Goal: Task Accomplishment & Management: Complete application form

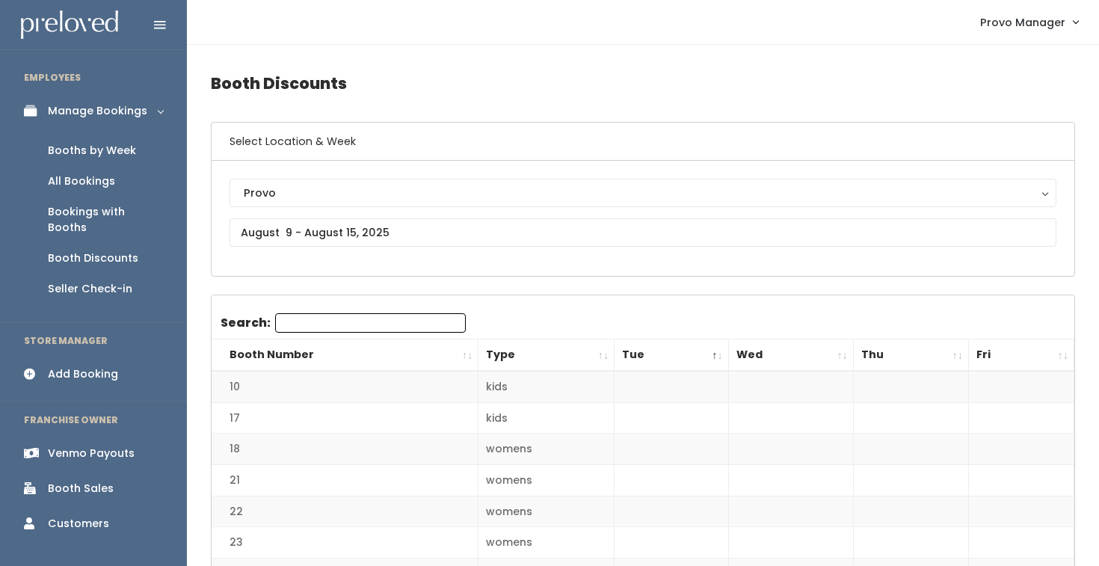
click at [124, 155] on div "Booths by Week" at bounding box center [92, 151] width 88 height 16
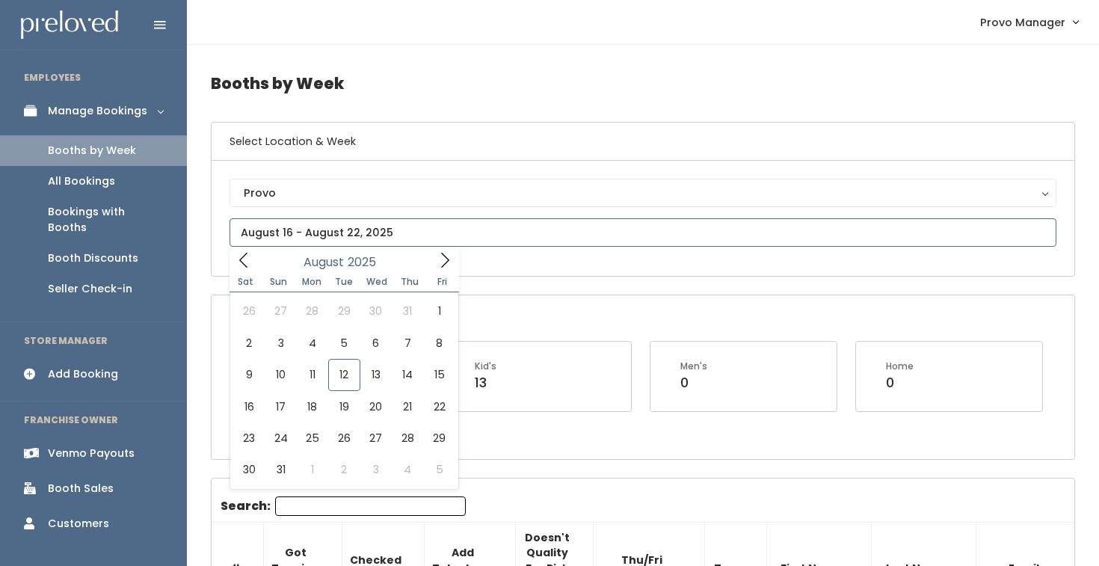
click at [306, 225] on input "text" at bounding box center [642, 232] width 827 height 28
type input "August 16 to August 22"
click at [321, 241] on input "text" at bounding box center [642, 232] width 827 height 28
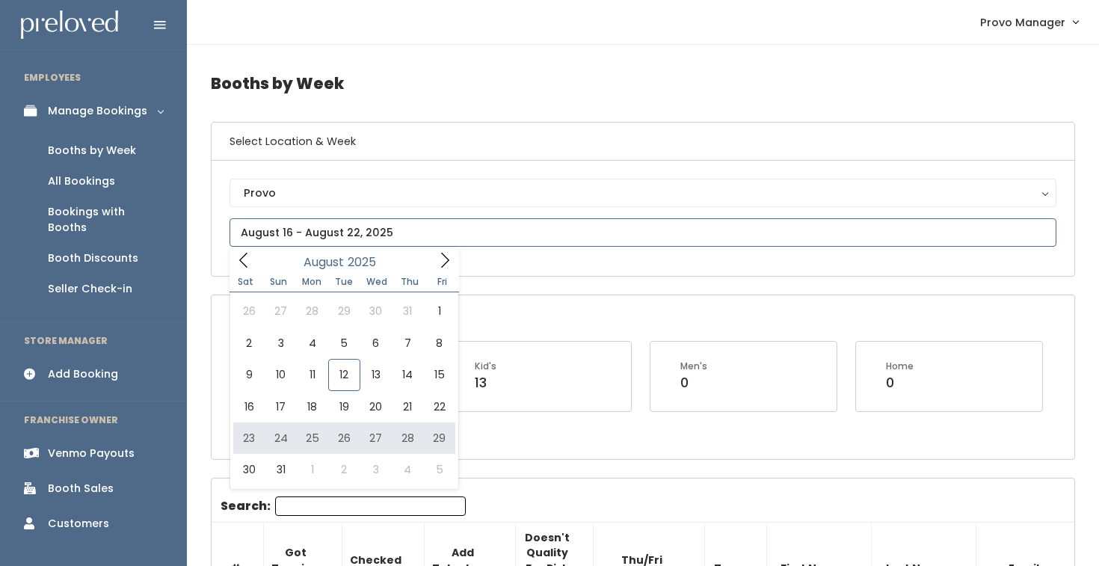
type input "August 23 to August 29"
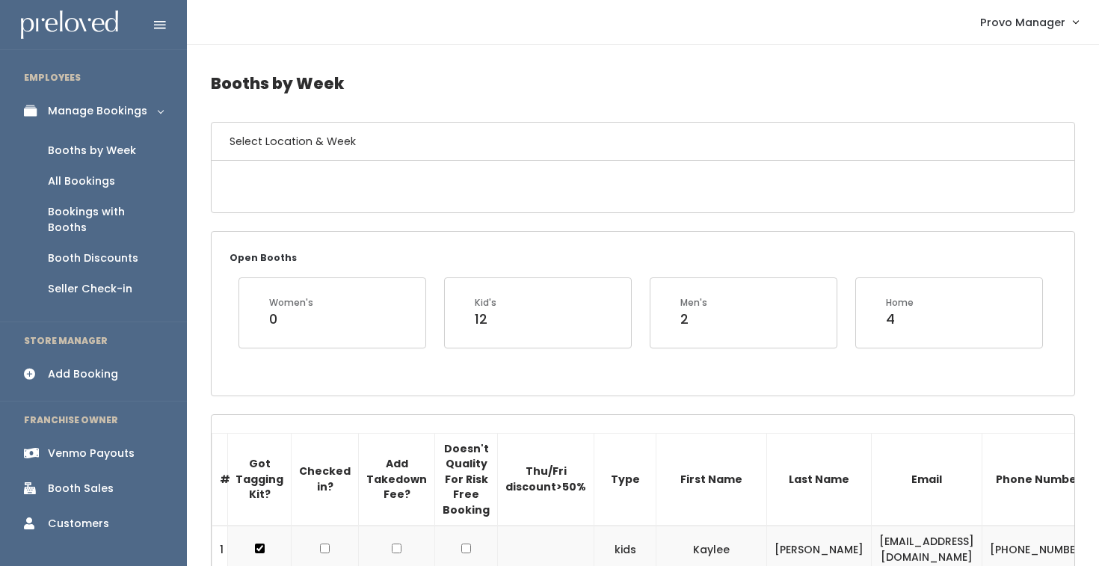
scroll to position [8, 0]
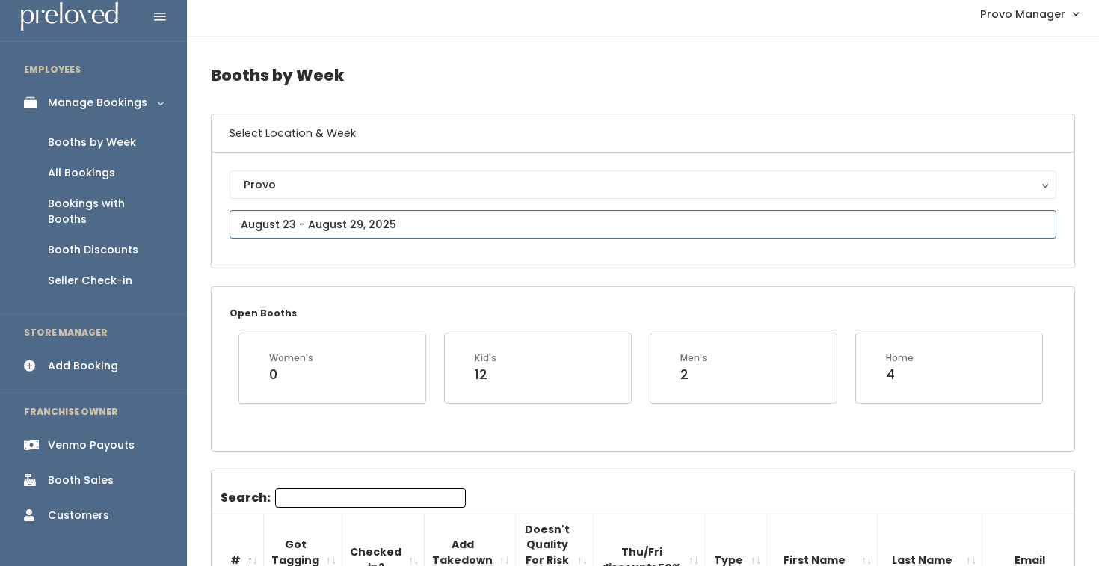
click at [331, 232] on input "text" at bounding box center [642, 224] width 827 height 28
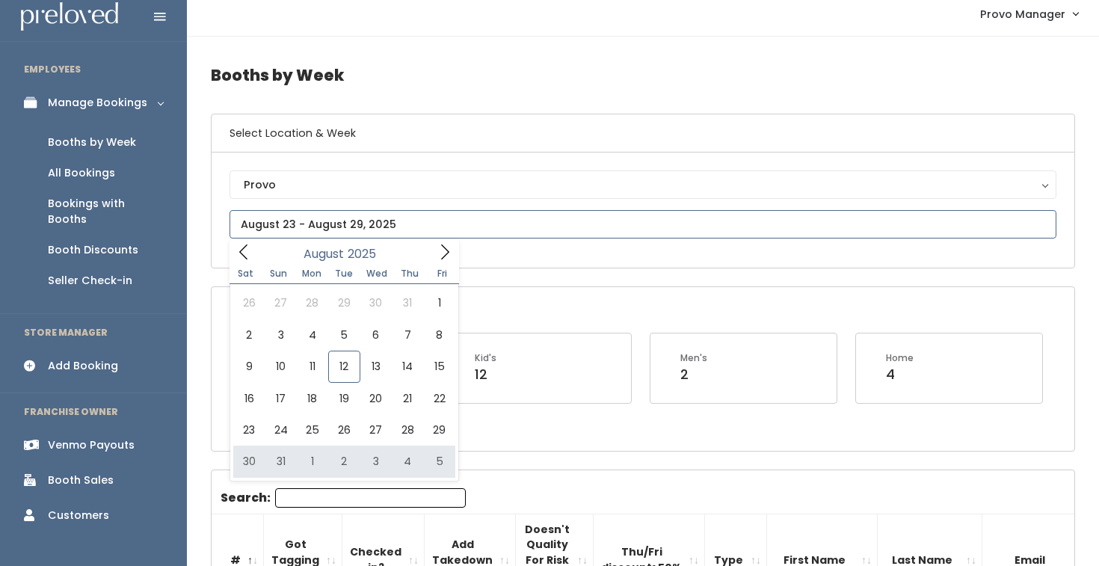
type input "August 30 to September 5"
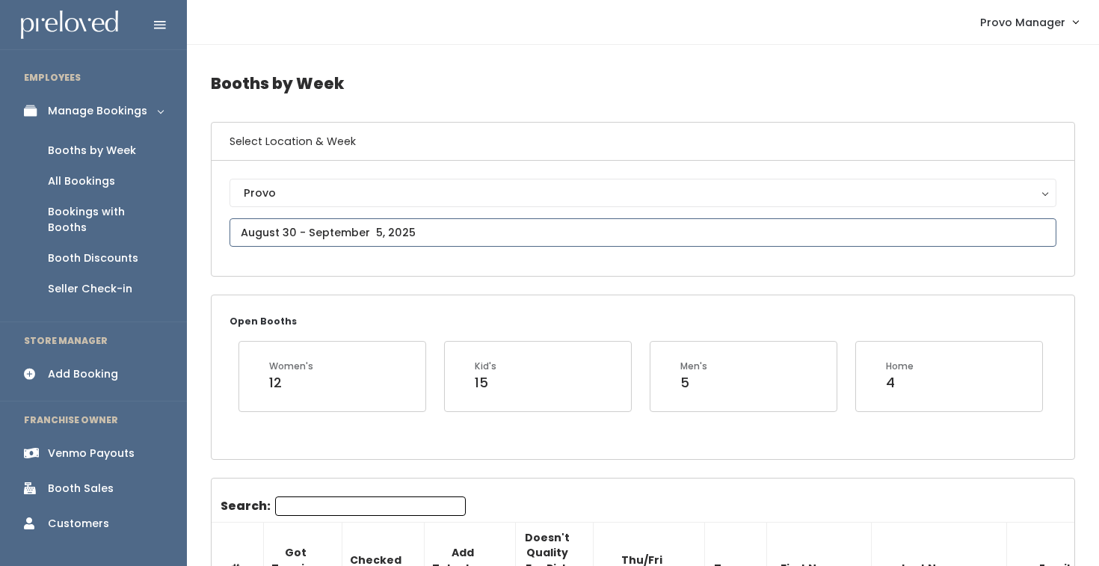
click at [323, 238] on input "text" at bounding box center [642, 232] width 827 height 28
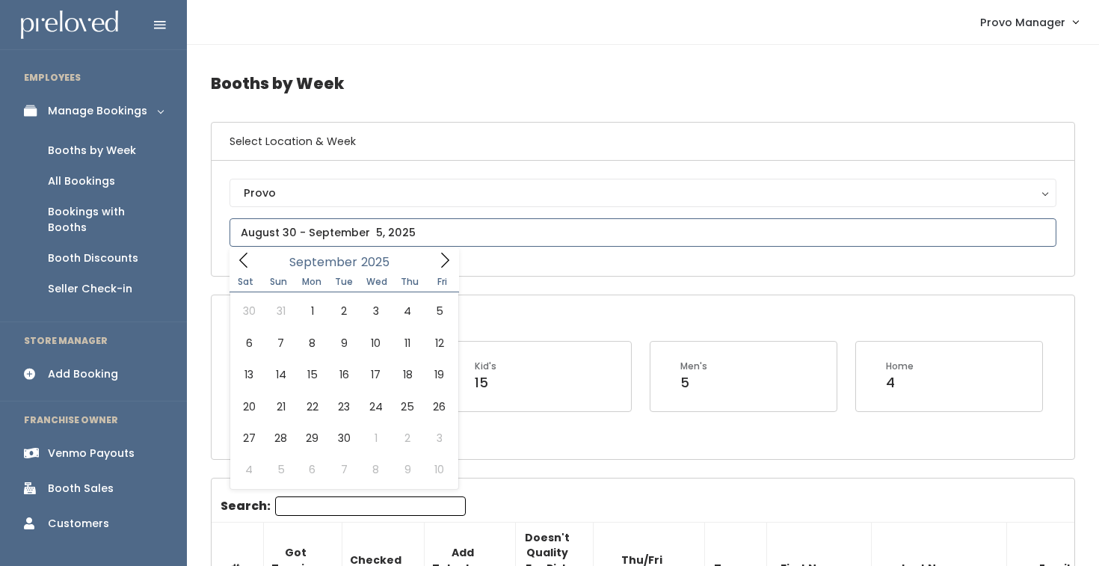
click at [448, 260] on icon at bounding box center [445, 260] width 8 height 15
type input "September 6 to September 12"
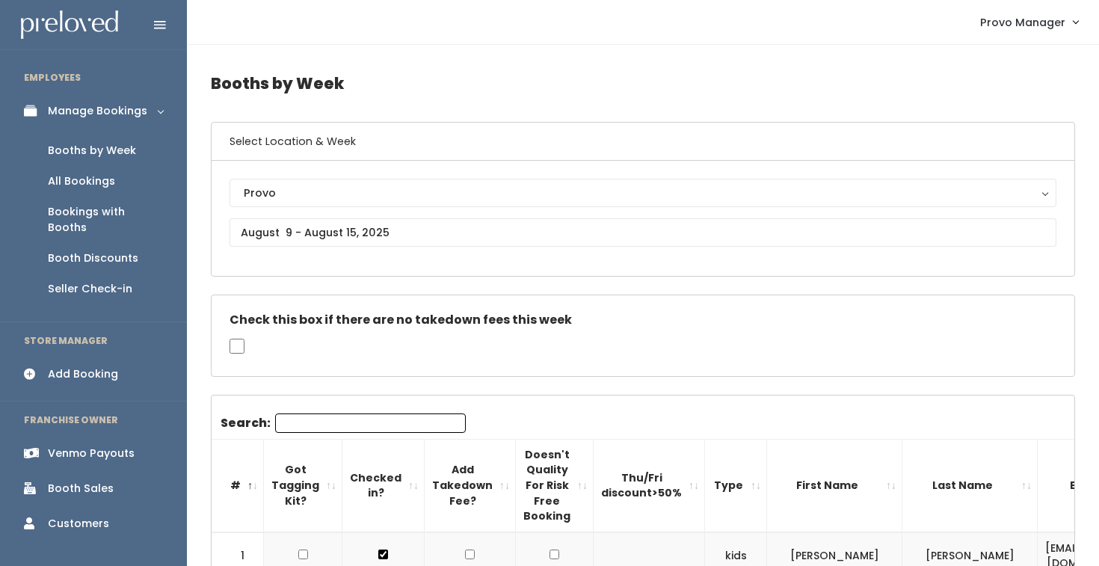
click at [93, 357] on link "Add Booking" at bounding box center [93, 374] width 187 height 34
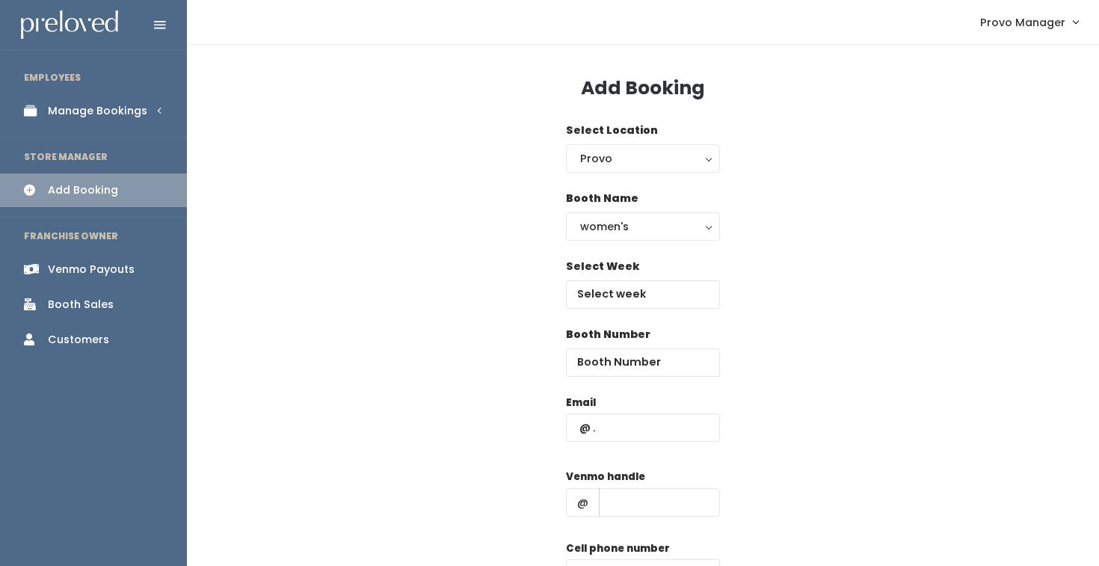
click at [633, 309] on div "Select Week" at bounding box center [643, 293] width 154 height 68
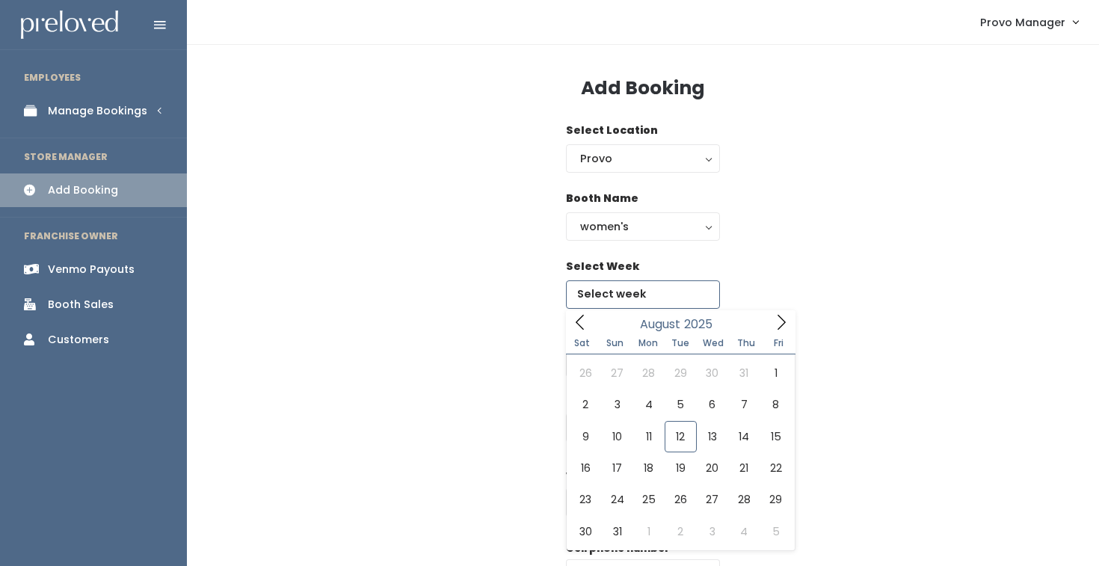
click at [639, 289] on input "text" at bounding box center [643, 294] width 154 height 28
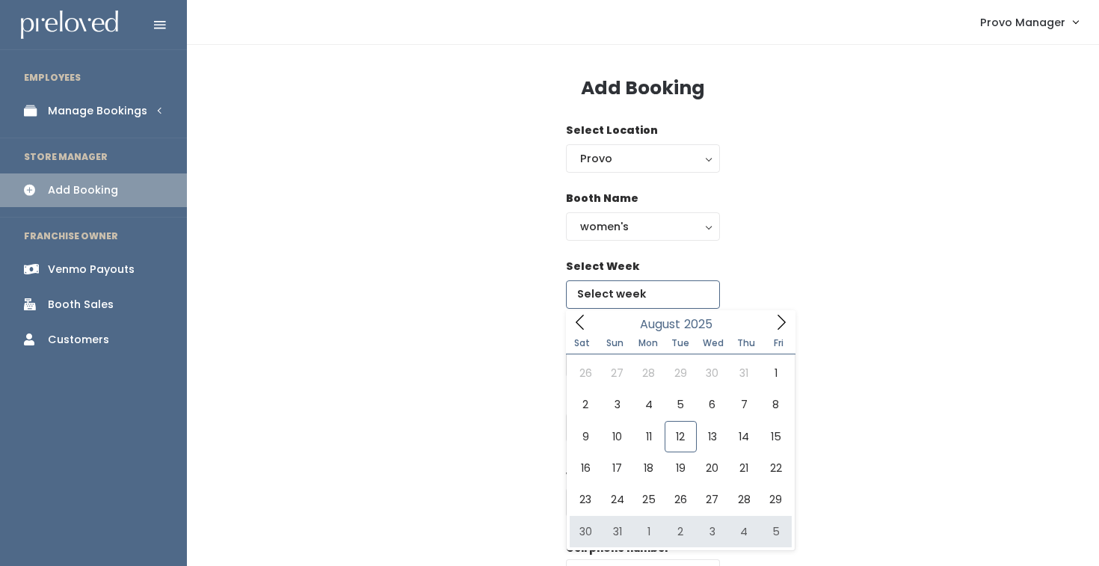
type input "[DATE] to [DATE]"
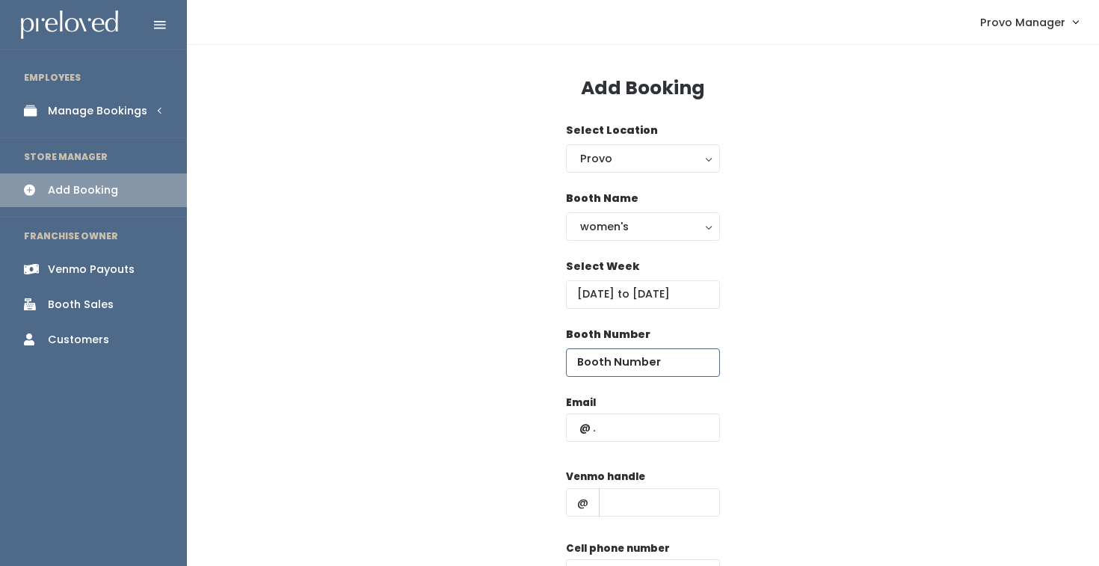
click at [646, 361] on input "number" at bounding box center [643, 362] width 154 height 28
type input "43"
click at [615, 499] on input "text" at bounding box center [659, 502] width 121 height 28
type input "d"
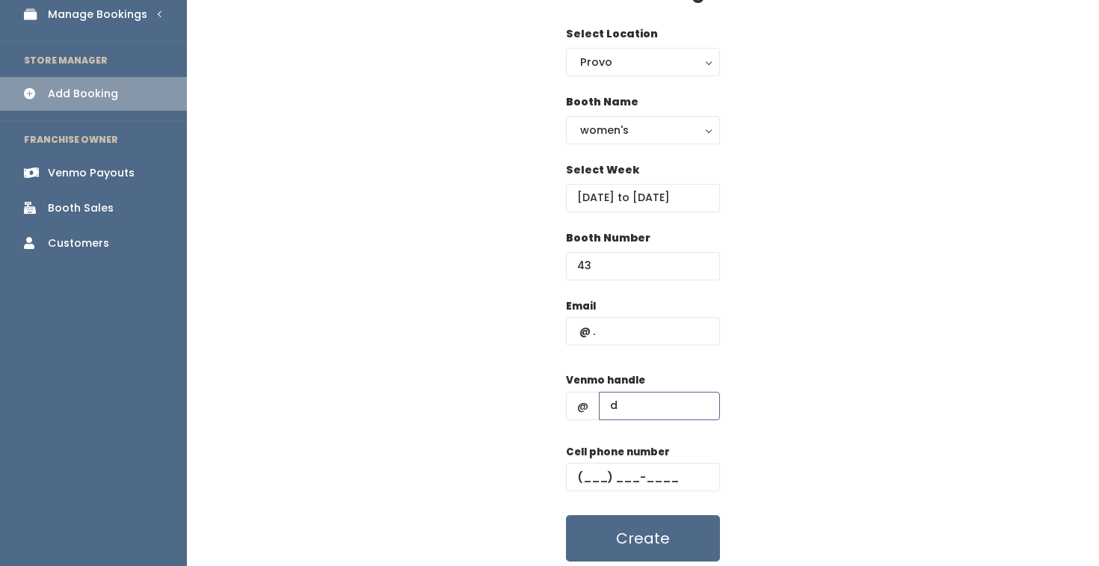
scroll to position [140, 0]
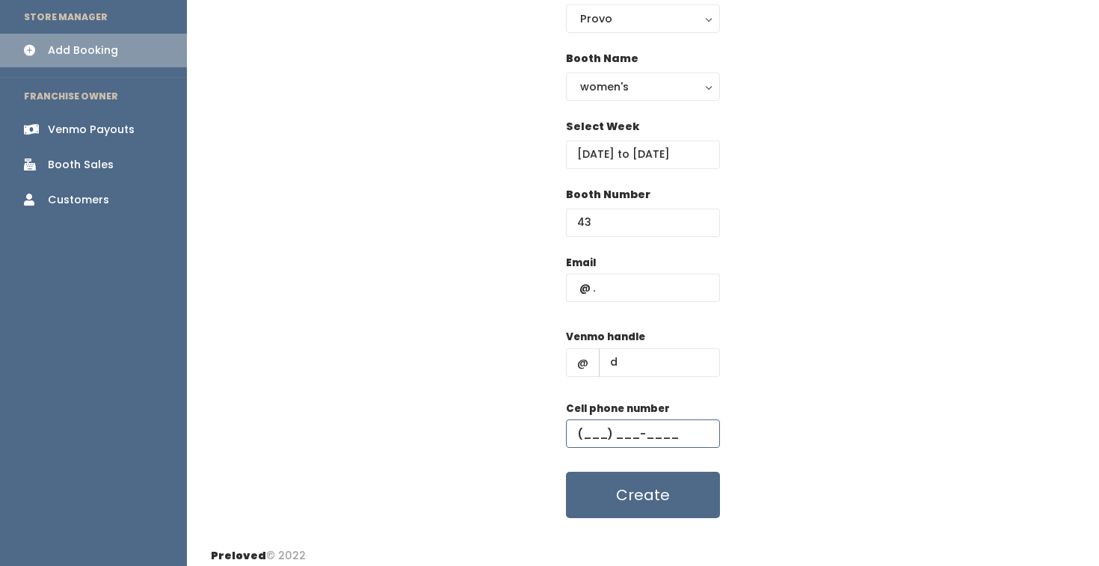
click at [671, 437] on input "text" at bounding box center [643, 433] width 154 height 28
type input "(555) 555-5555"
click at [614, 292] on input "text" at bounding box center [643, 288] width 154 height 28
click at [797, 267] on div "Email Venmo handle @ d Cell phone number (555) 555-5555 Create" at bounding box center [643, 387] width 864 height 264
click at [643, 285] on input "text" at bounding box center [643, 288] width 154 height 28
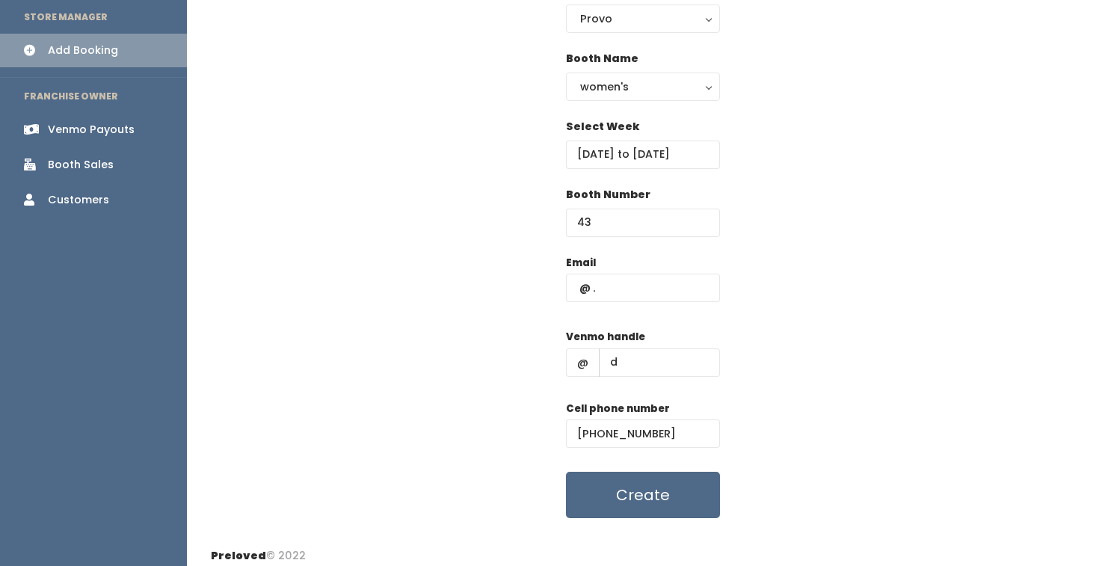
click at [748, 283] on div "Email Venmo handle @ d Cell phone number (555) 555-5555 Create" at bounding box center [643, 387] width 864 height 264
click at [651, 286] on input "text" at bounding box center [643, 288] width 154 height 28
click at [755, 295] on div "Email Venmo handle @ d Cell phone number (555) 555-5555 Create" at bounding box center [643, 387] width 864 height 264
click at [617, 291] on input "text" at bounding box center [643, 288] width 154 height 28
click at [724, 293] on div "Email Venmo handle @ d Cell phone number (555) 555-5555 Create" at bounding box center [643, 387] width 864 height 264
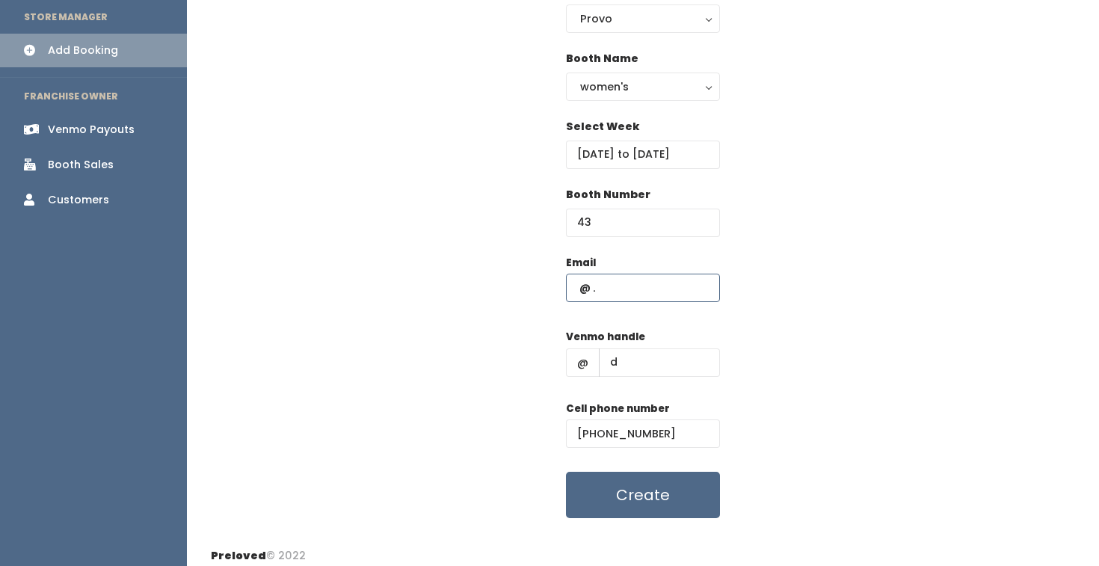
click at [579, 286] on input "text" at bounding box center [643, 288] width 154 height 28
type input "laiegirl2000@yahoo.com"
click at [910, 274] on div "Email laiegirl2000@yahoo.com Venmo handle @ d Cell phone number (555) 555-5555 …" at bounding box center [643, 387] width 864 height 264
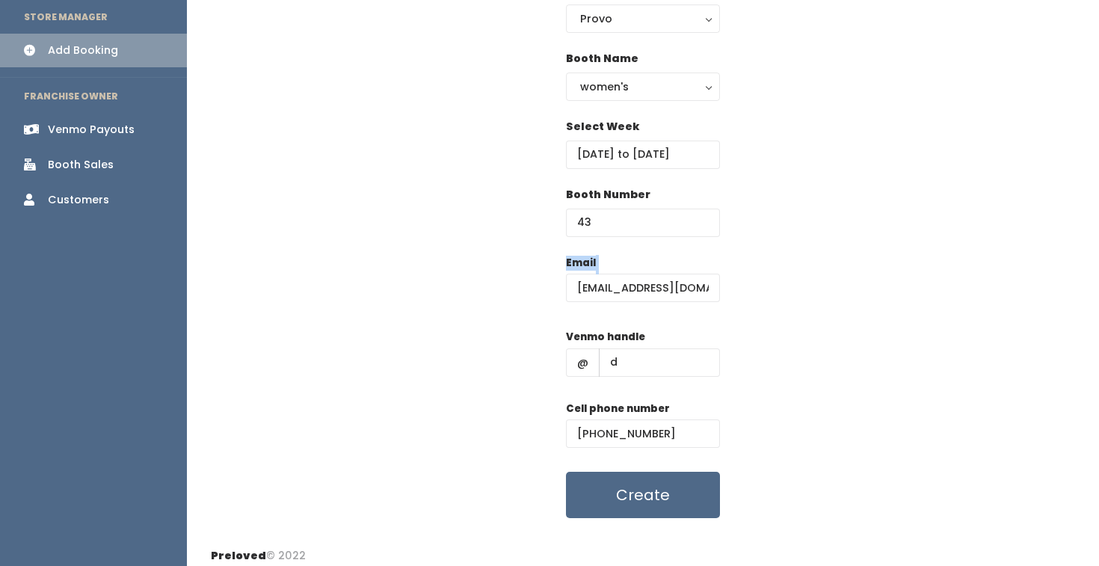
click at [807, 298] on div "Email laiegirl2000@yahoo.com Venmo handle @ d Cell phone number (555) 555-5555 …" at bounding box center [643, 387] width 864 height 264
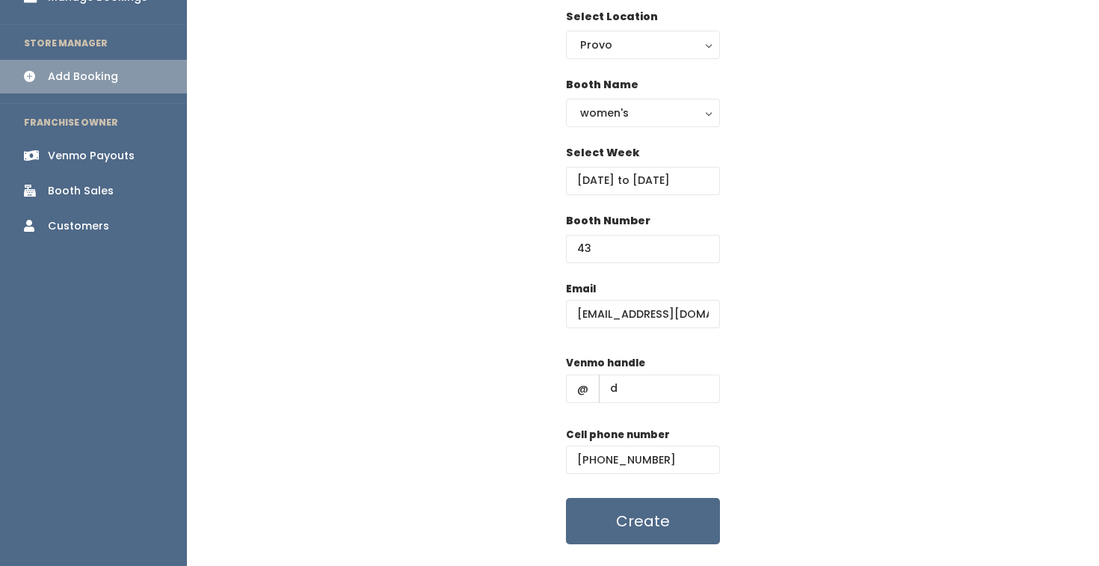
scroll to position [115, 0]
click at [667, 522] on button "Create" at bounding box center [643, 519] width 154 height 46
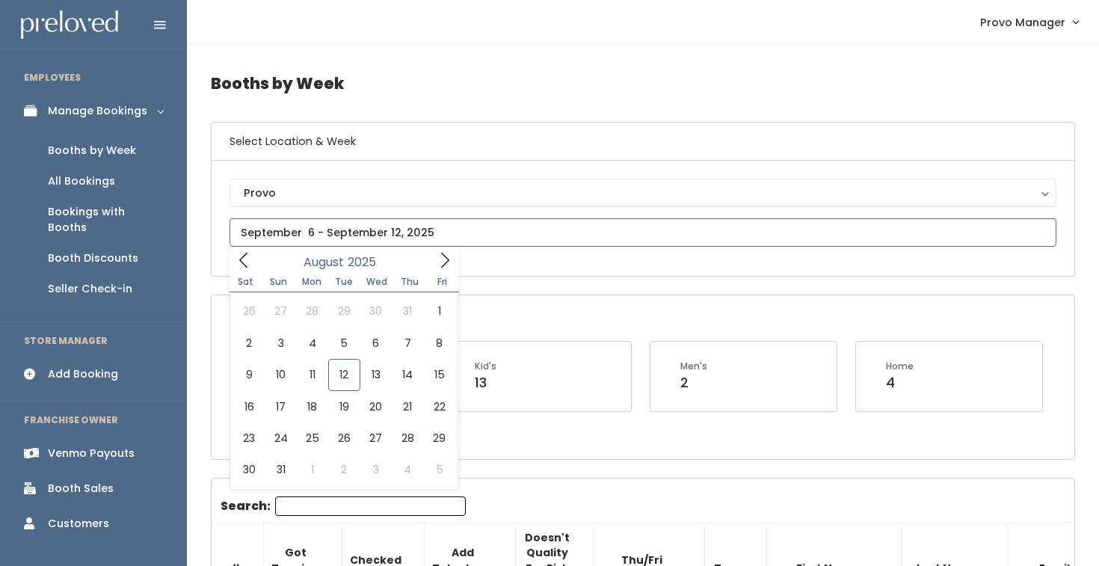
click at [342, 233] on input "text" at bounding box center [642, 232] width 827 height 28
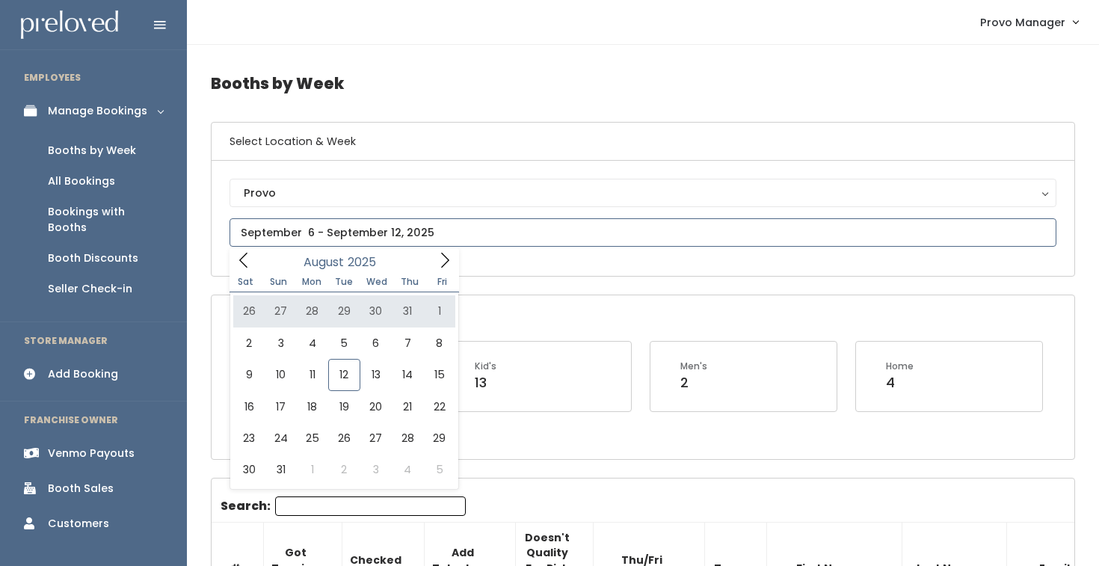
click at [241, 264] on icon at bounding box center [243, 260] width 16 height 16
click at [440, 264] on icon at bounding box center [445, 260] width 16 height 16
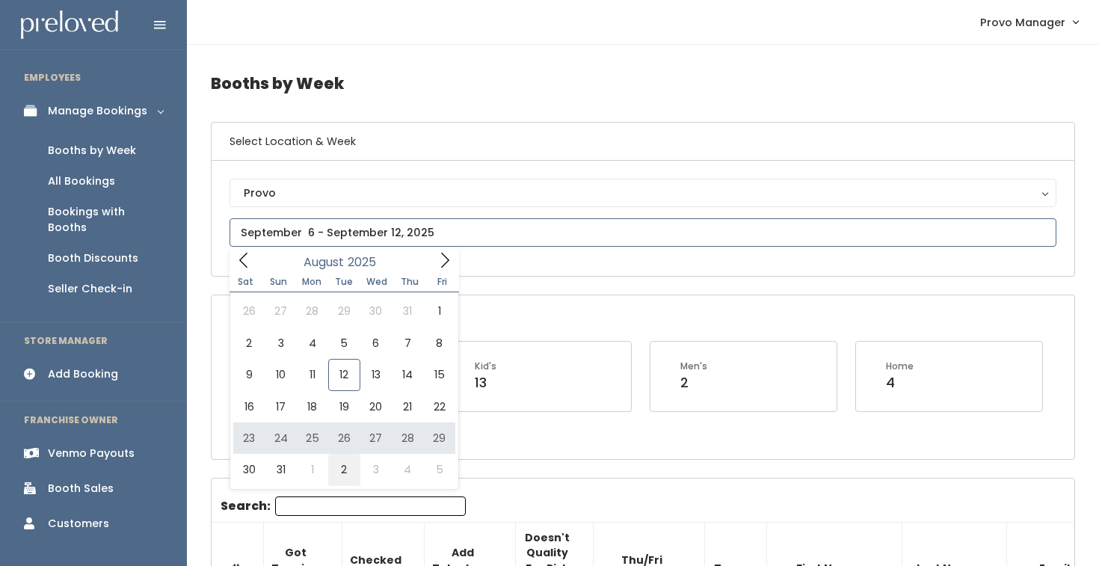
type input "[DATE] to [DATE]"
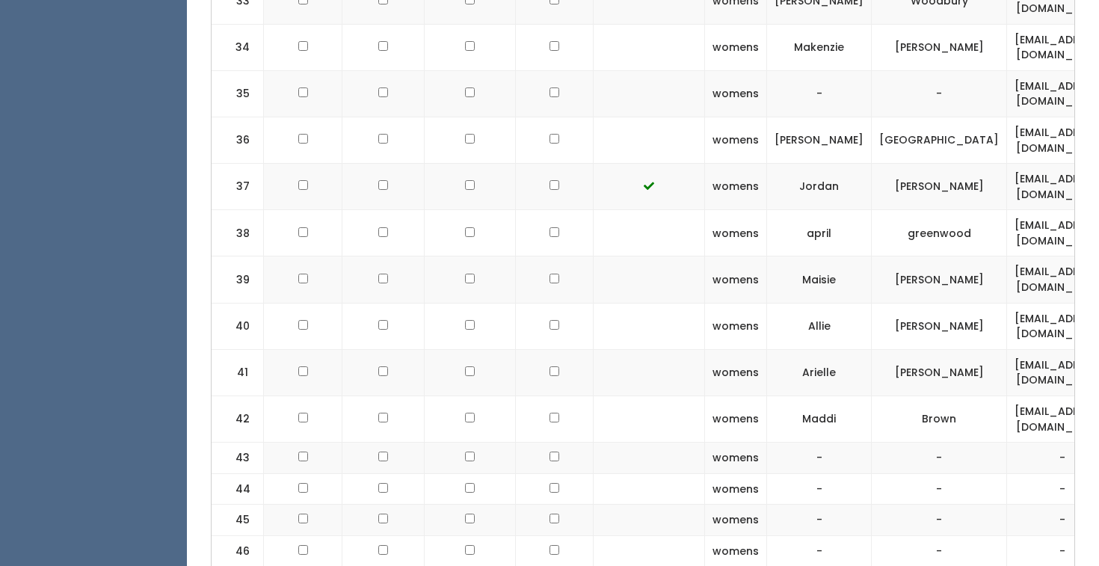
scroll to position [1943, 0]
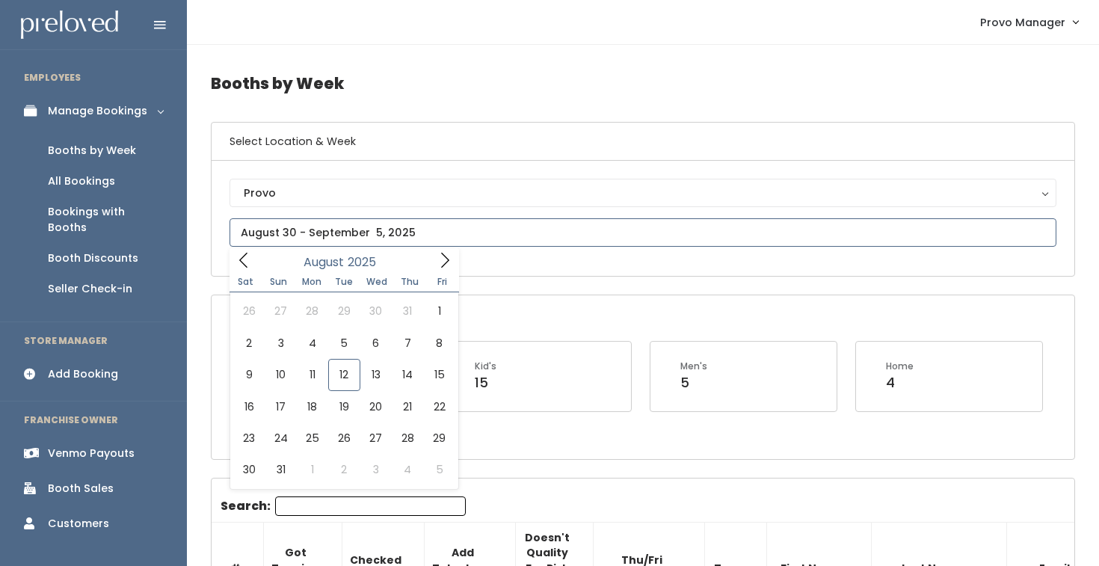
click at [307, 223] on input "text" at bounding box center [642, 232] width 827 height 28
click at [451, 260] on icon at bounding box center [445, 260] width 16 height 16
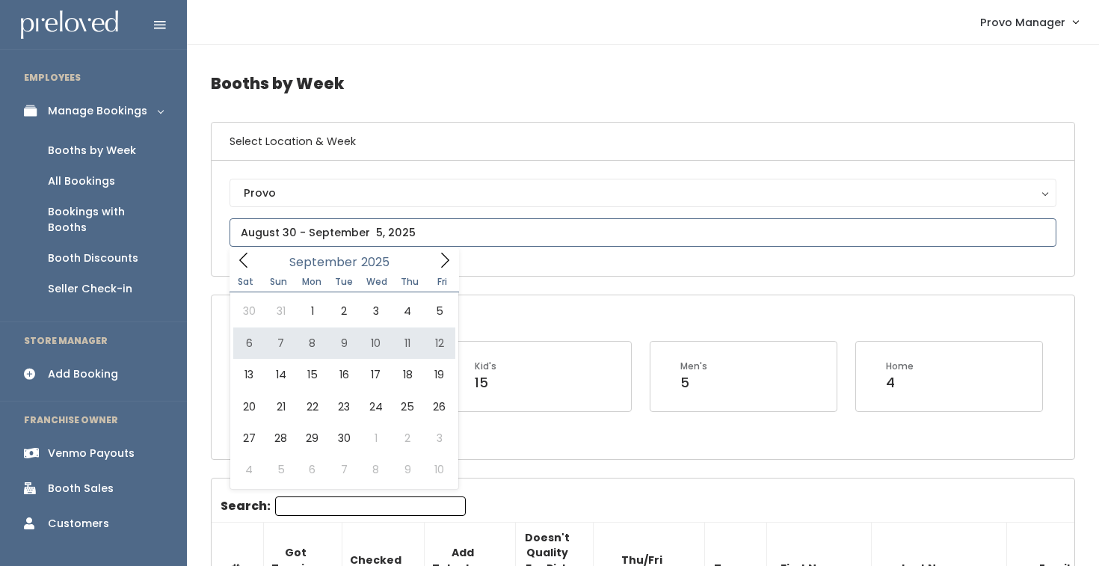
type input "[DATE] to [DATE]"
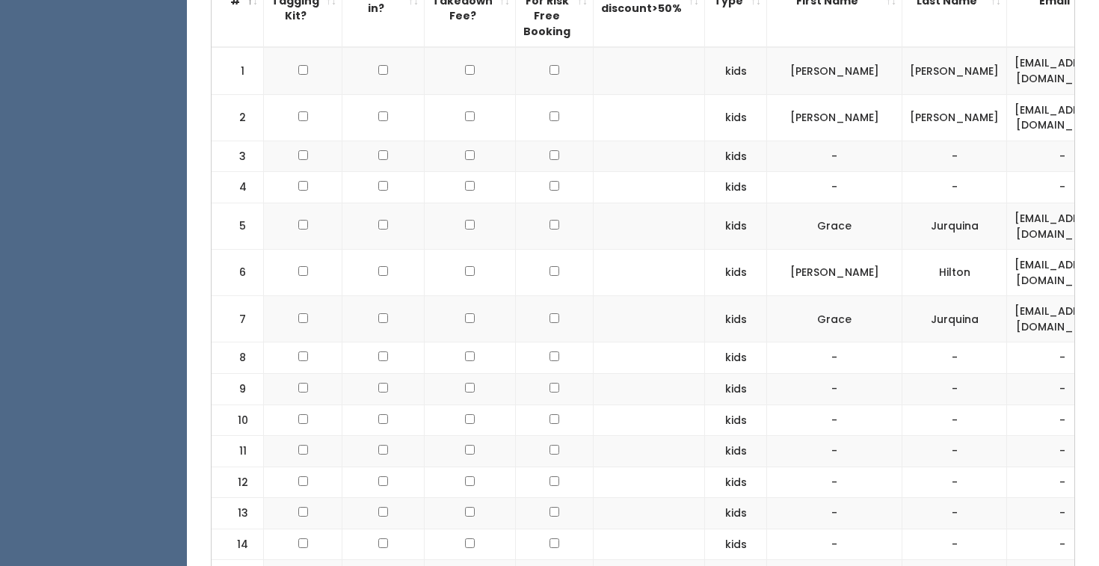
scroll to position [88, 0]
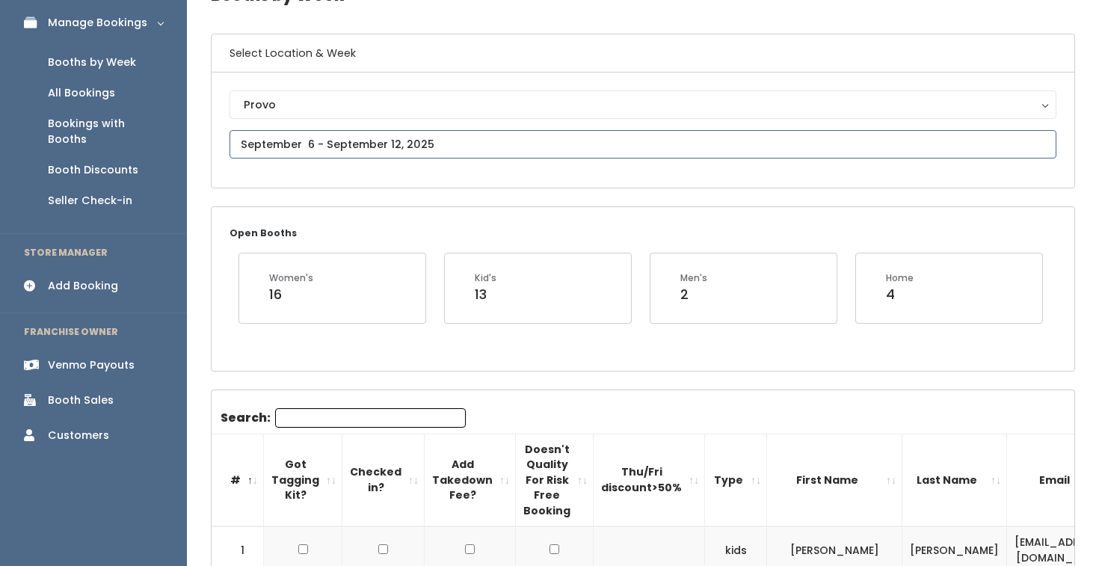
click at [309, 131] on input "text" at bounding box center [642, 144] width 827 height 28
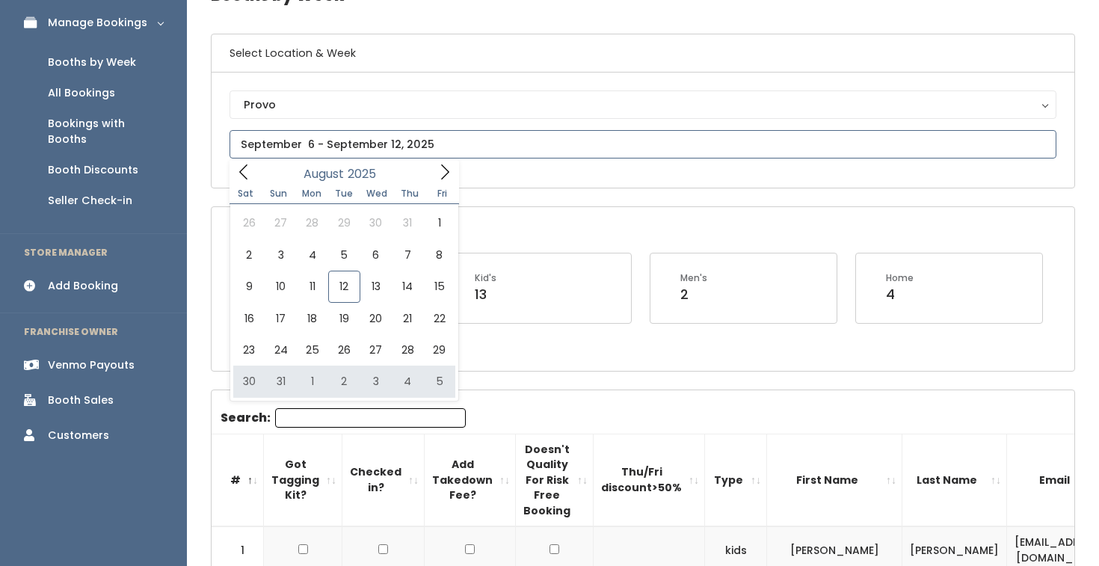
type input "August 30 to September 5"
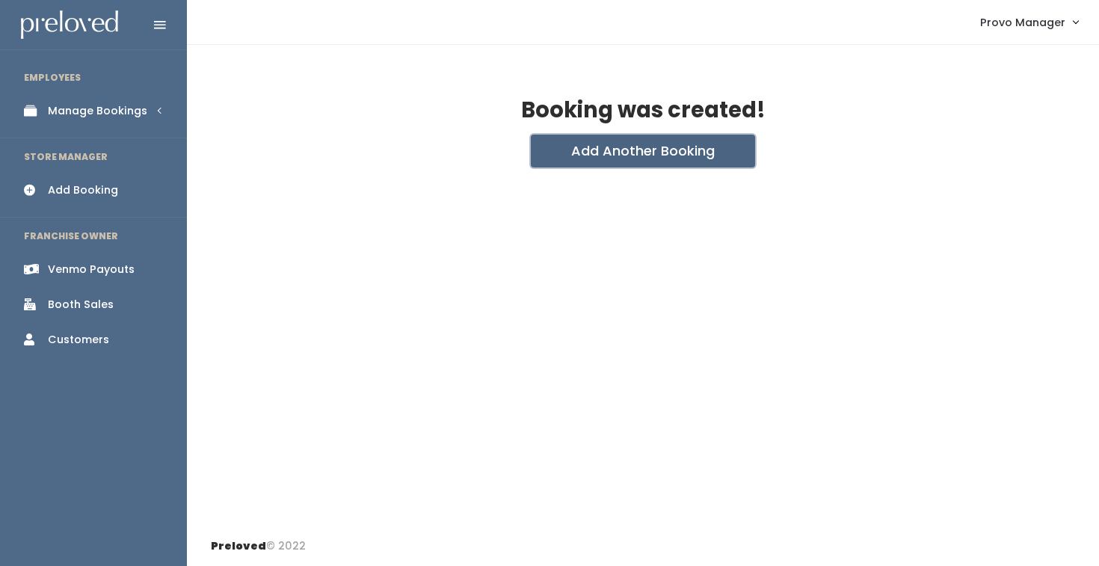
click at [581, 163] on button "Add Another Booking" at bounding box center [643, 151] width 224 height 33
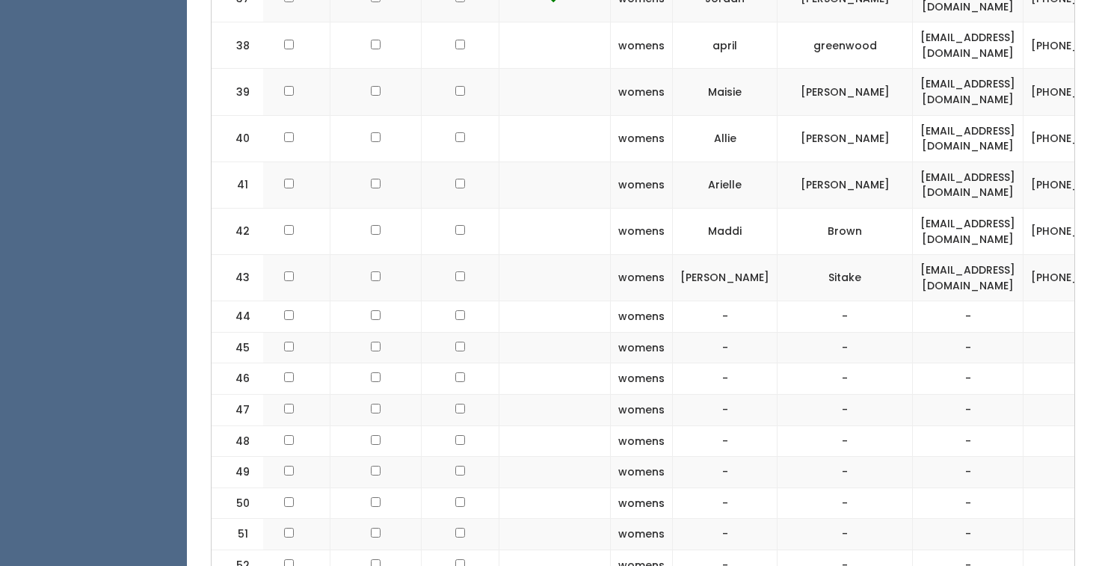
scroll to position [0, 286]
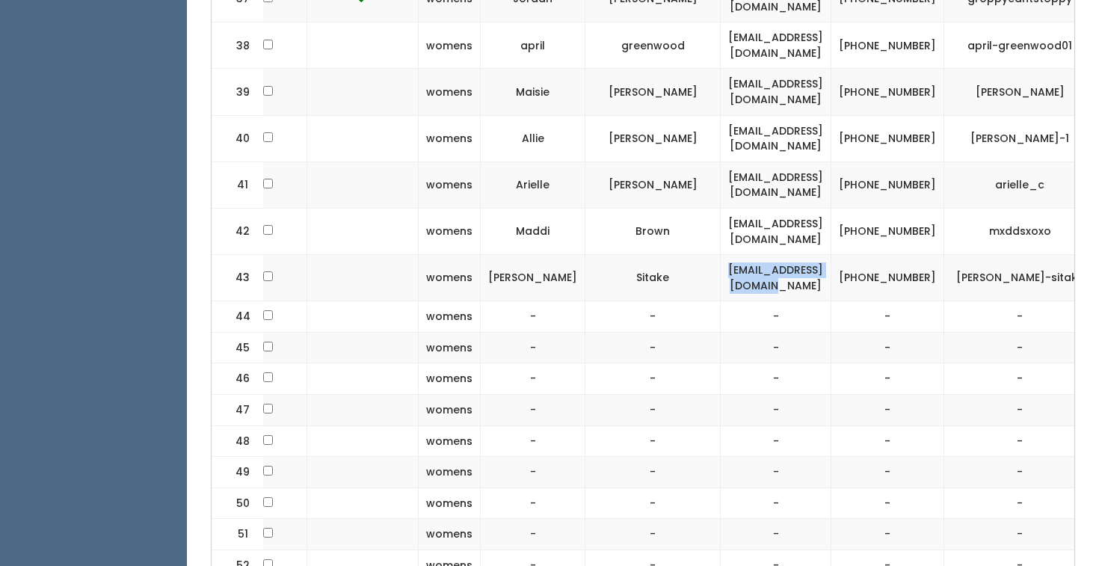
drag, startPoint x: 797, startPoint y: 235, endPoint x: 643, endPoint y: 226, distance: 154.2
click at [721, 255] on td "[EMAIL_ADDRESS][DOMAIN_NAME]" at bounding box center [776, 278] width 111 height 46
copy td "[EMAIL_ADDRESS][DOMAIN_NAME]"
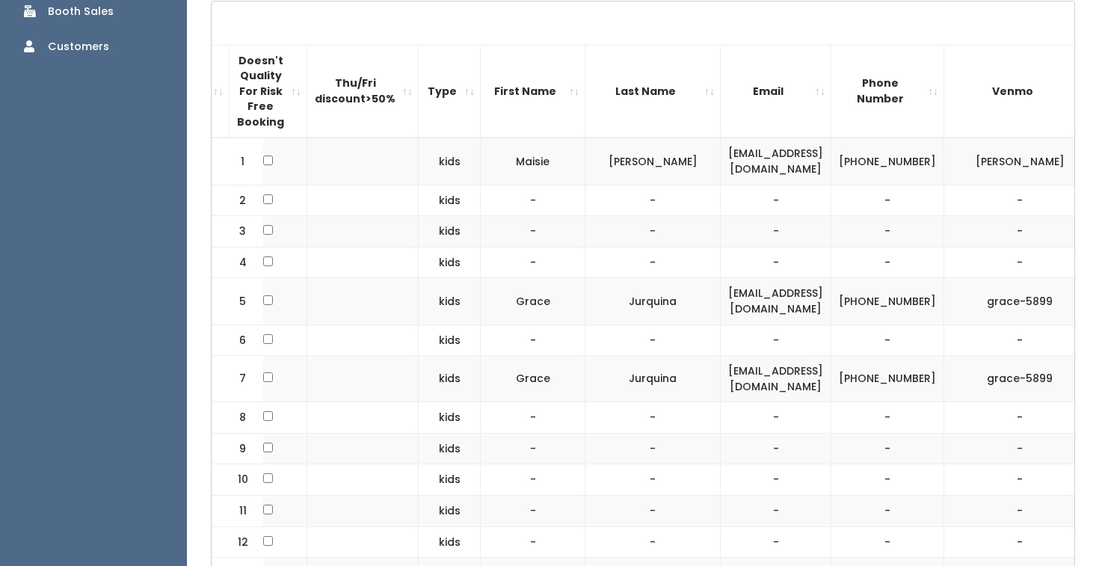
scroll to position [0, 0]
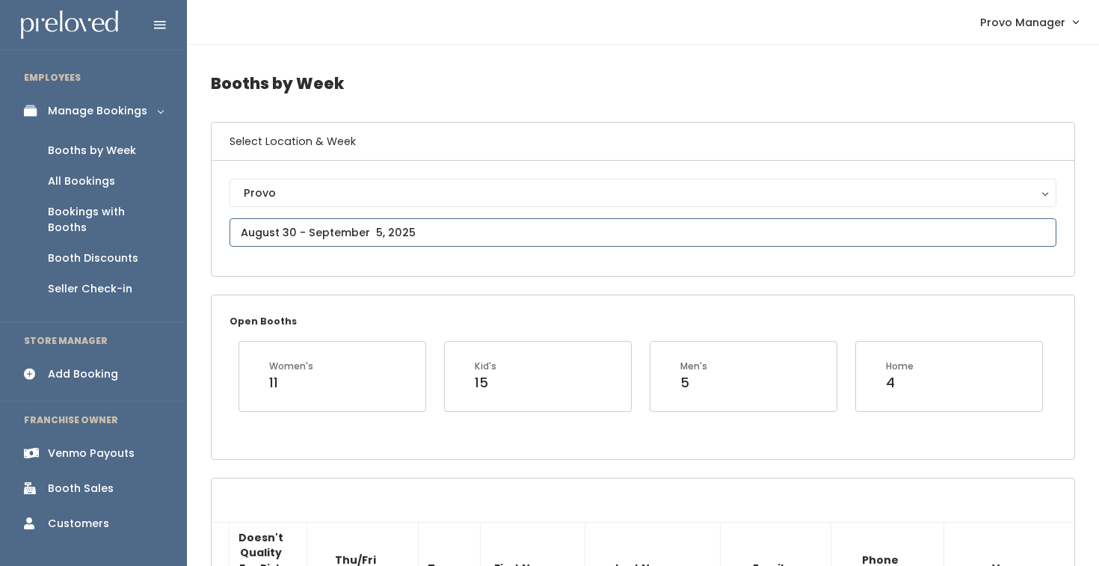
click at [303, 236] on input "text" at bounding box center [642, 232] width 827 height 28
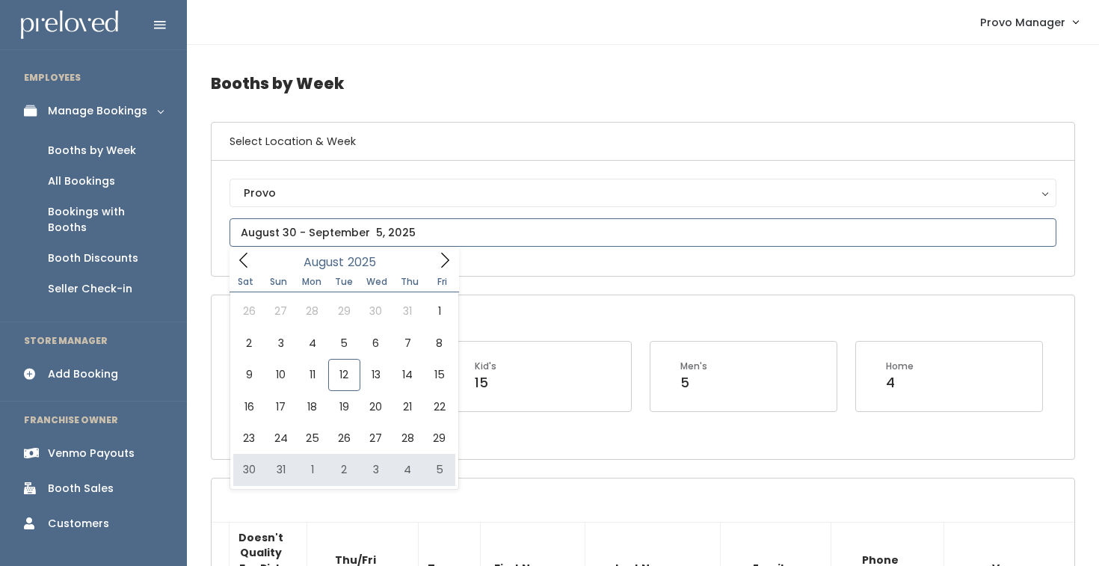
type input "August 30 to September 5"
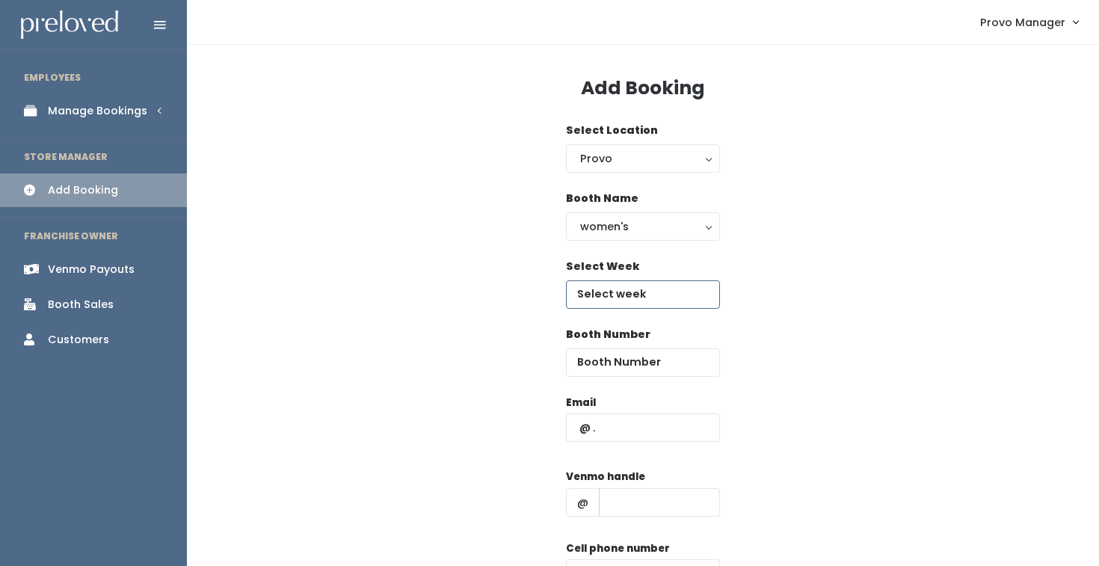
click at [616, 286] on input "text" at bounding box center [643, 294] width 154 height 28
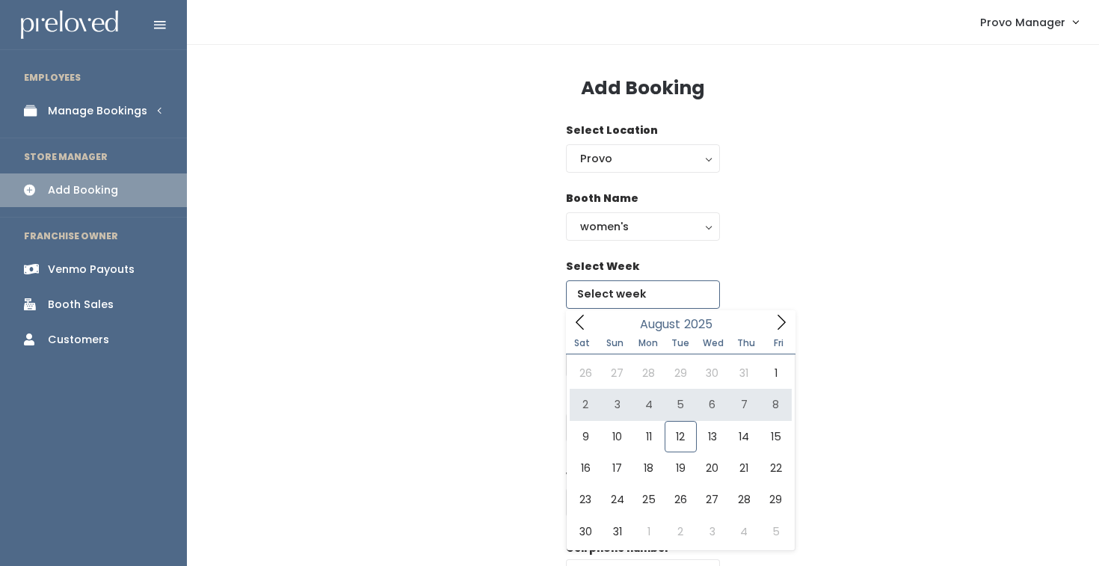
click at [786, 319] on icon at bounding box center [781, 322] width 16 height 16
type input "[DATE] to [DATE]"
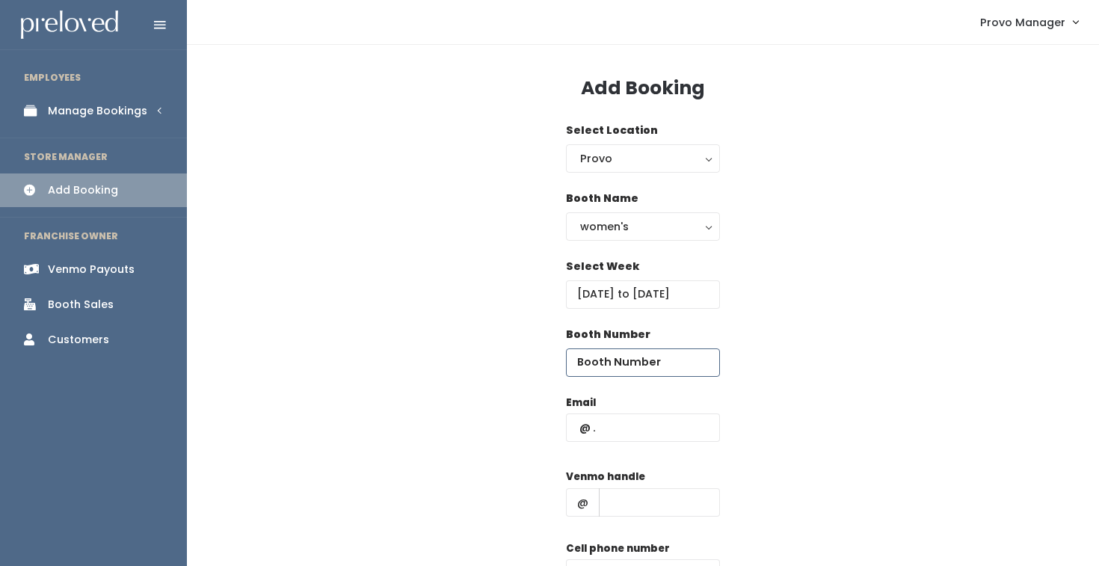
click at [650, 356] on input "number" at bounding box center [643, 362] width 154 height 28
click at [621, 435] on input "text" at bounding box center [643, 427] width 154 height 28
click at [766, 450] on div "Email Venmo handle @ Cell phone number Create" at bounding box center [643, 527] width 864 height 264
click at [601, 371] on input "number" at bounding box center [643, 362] width 154 height 28
type input "43"
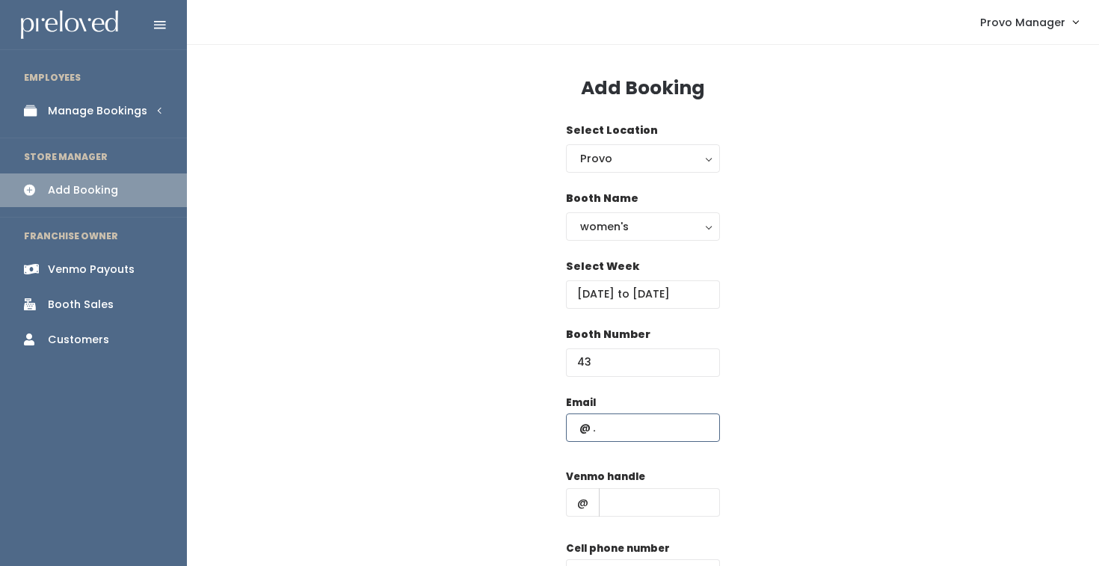
click at [628, 433] on input "text" at bounding box center [643, 427] width 154 height 28
paste input "[EMAIL_ADDRESS][DOMAIN_NAME]"
type input "laiegirl2000@yahoo.com"
click at [635, 510] on input "text" at bounding box center [659, 502] width 121 height 28
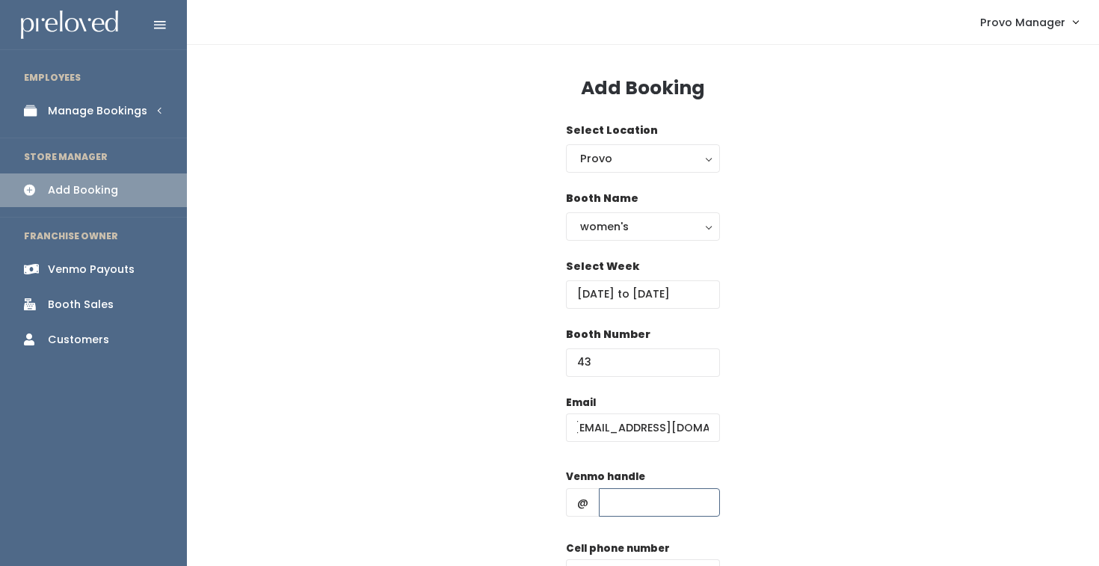
scroll to position [0, 0]
type input "d"
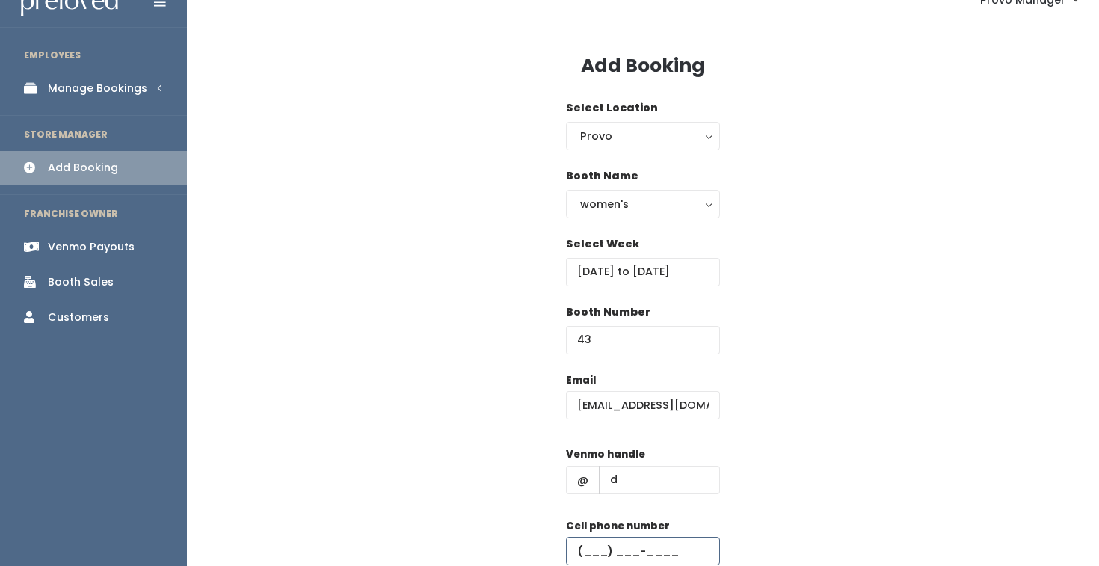
click at [641, 544] on input "text" at bounding box center [643, 551] width 154 height 28
type input "(555) 555-5555"
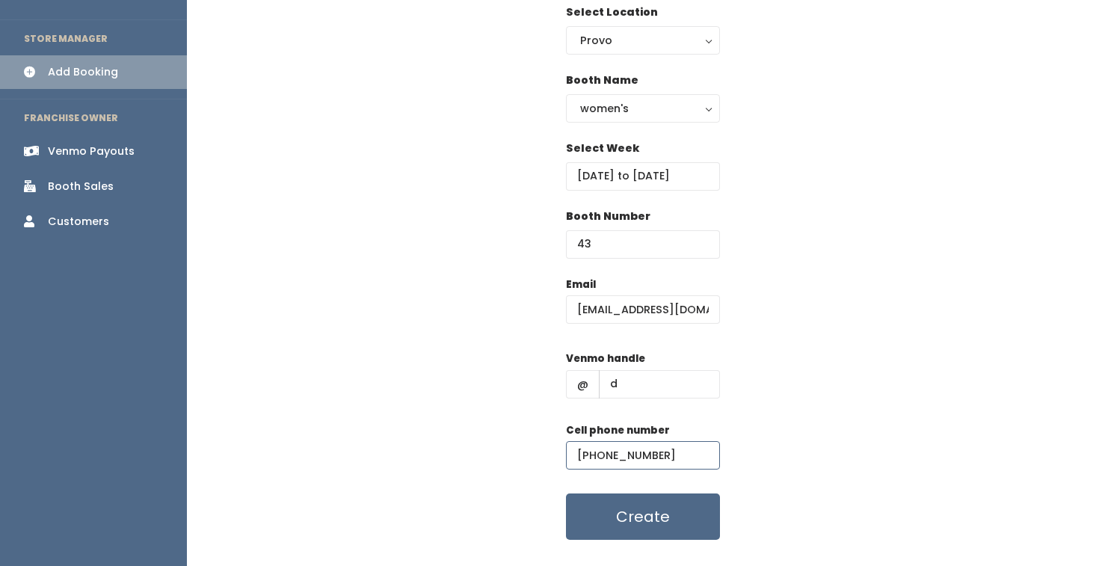
scroll to position [149, 0]
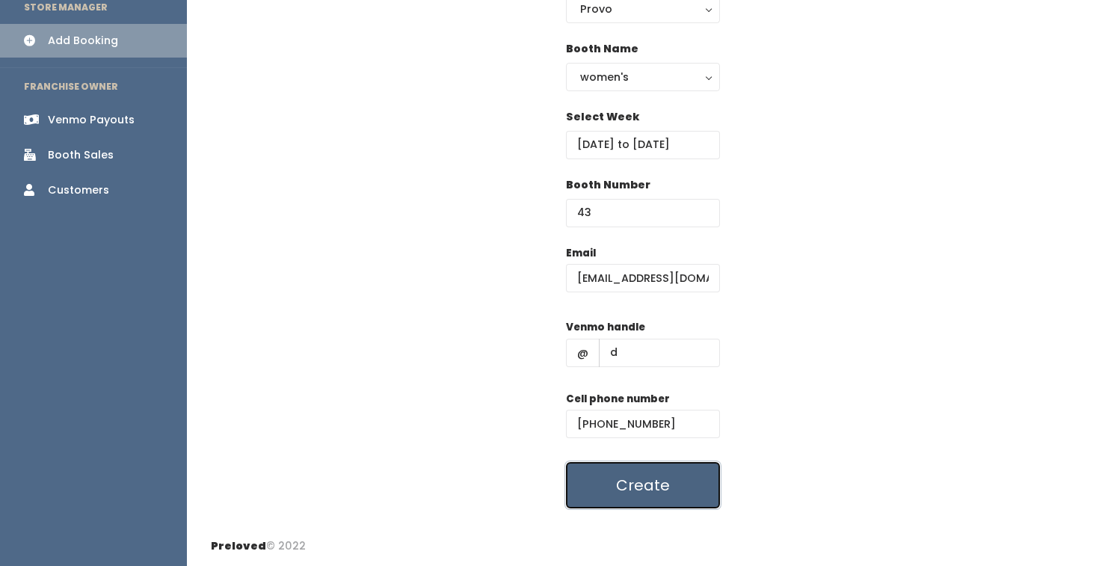
click at [590, 496] on button "Create" at bounding box center [643, 485] width 154 height 46
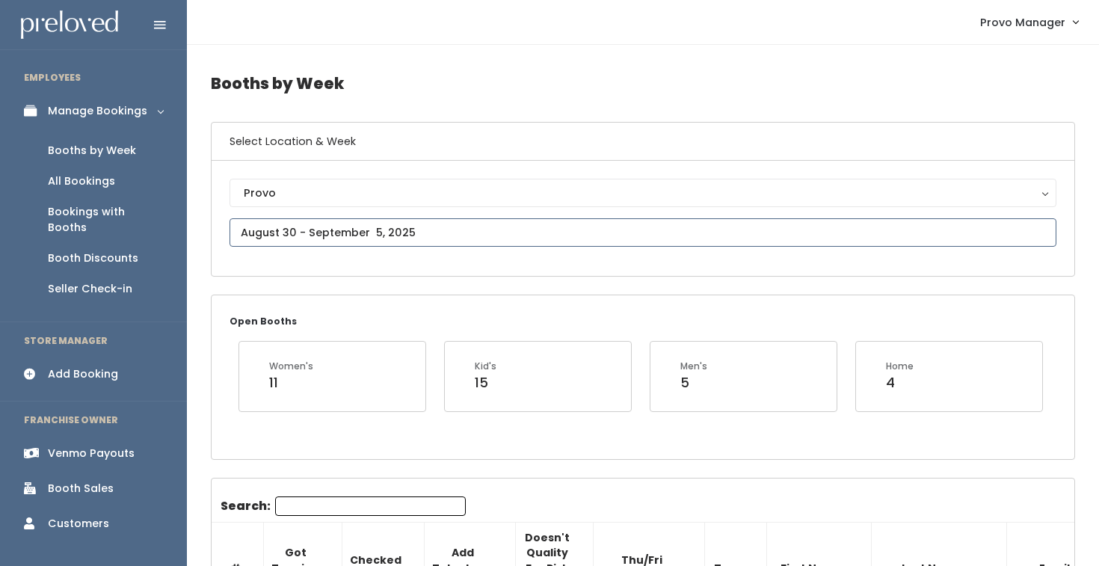
click at [363, 224] on input "text" at bounding box center [642, 232] width 827 height 28
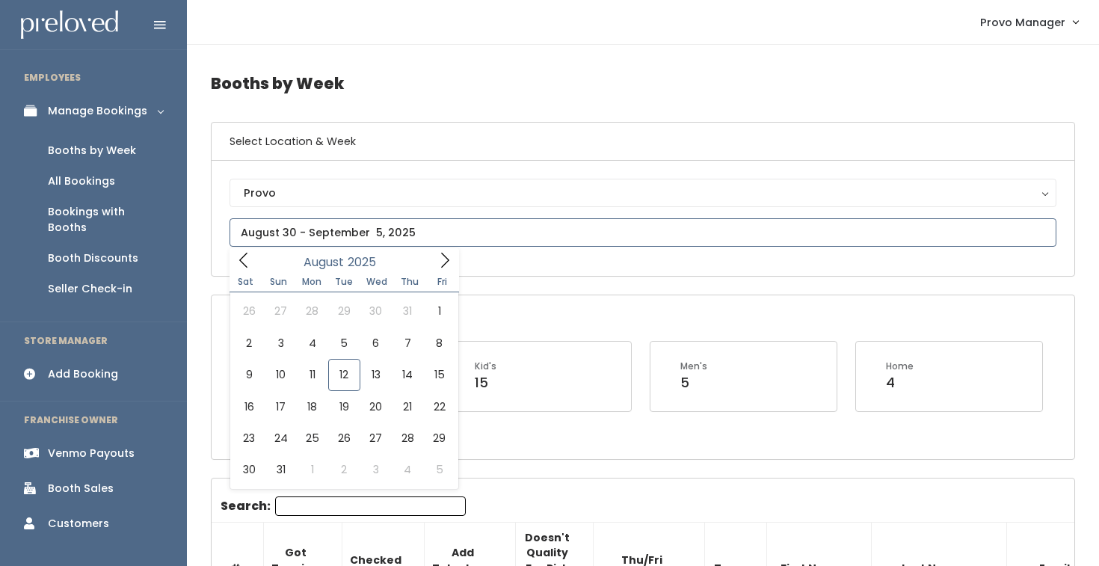
click at [435, 262] on span at bounding box center [445, 259] width 28 height 23
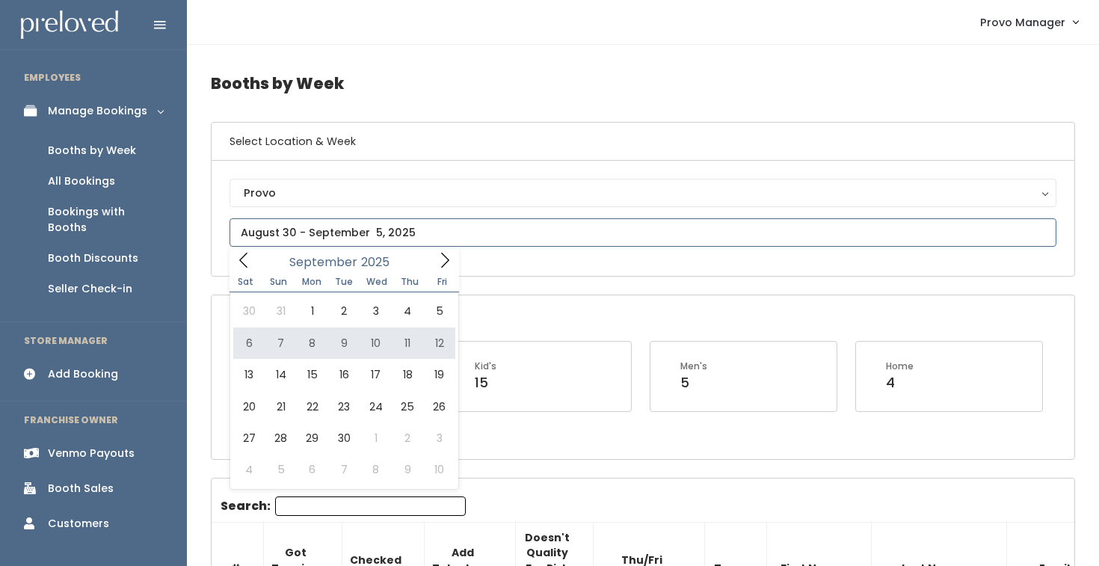
type input "[DATE] to [DATE]"
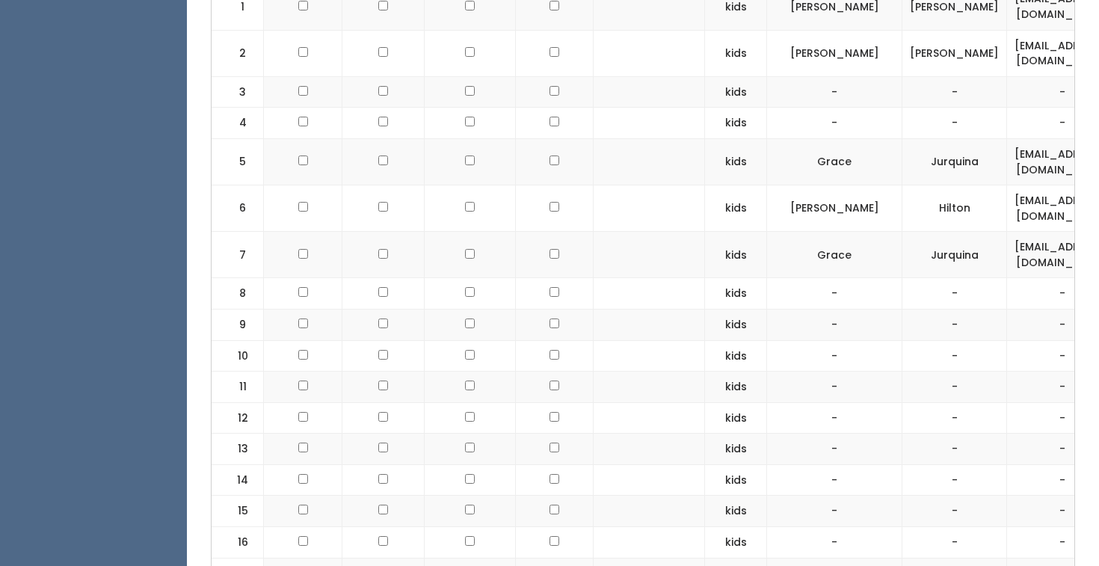
scroll to position [135, 0]
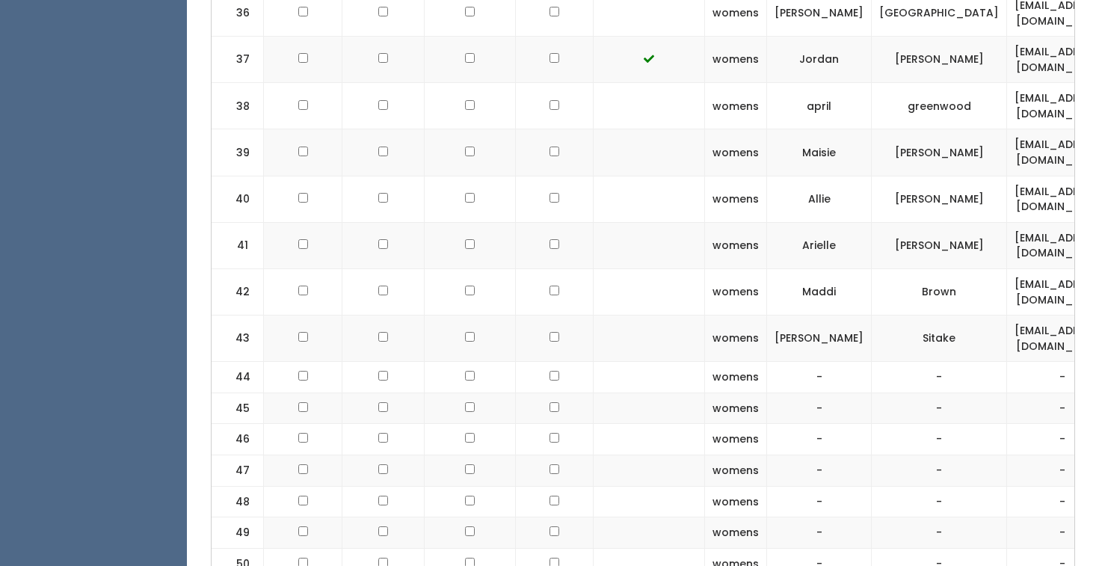
scroll to position [2068, 0]
checkbox input "true"
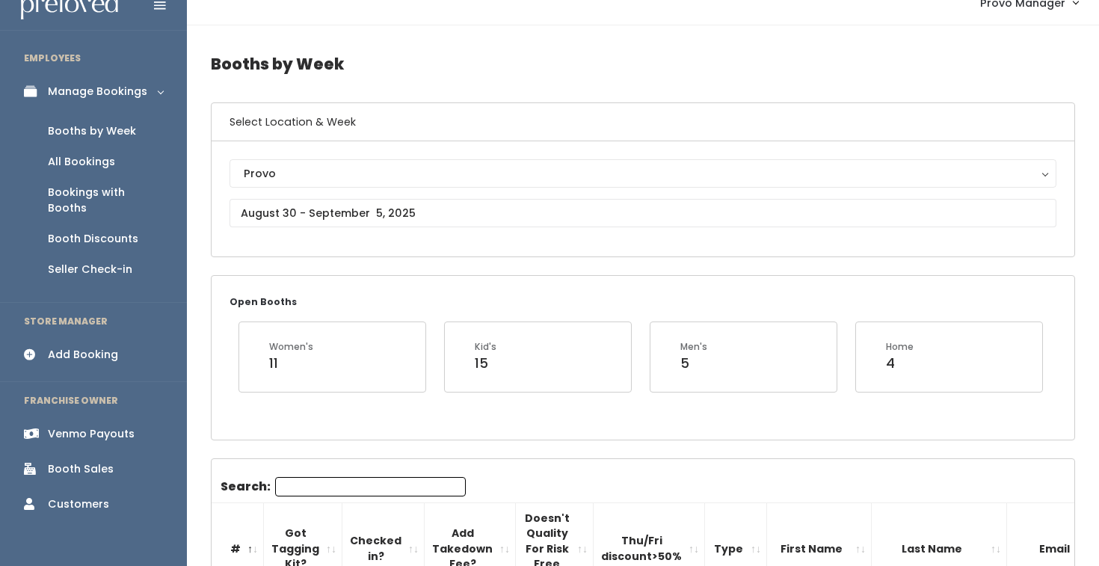
scroll to position [0, 0]
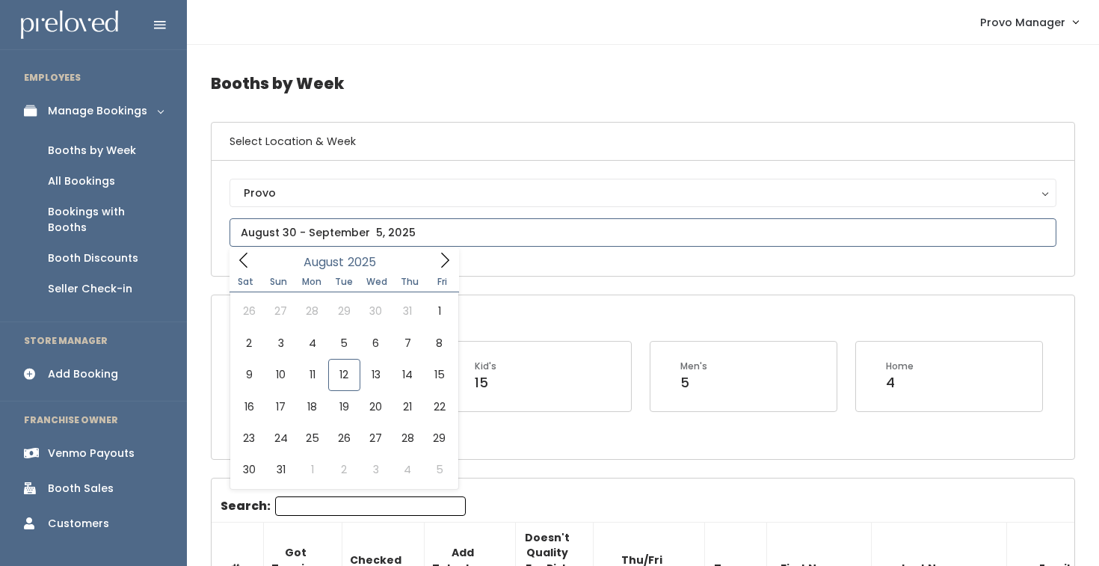
click at [450, 247] on input "text" at bounding box center [642, 232] width 827 height 28
click at [437, 251] on span at bounding box center [445, 259] width 28 height 23
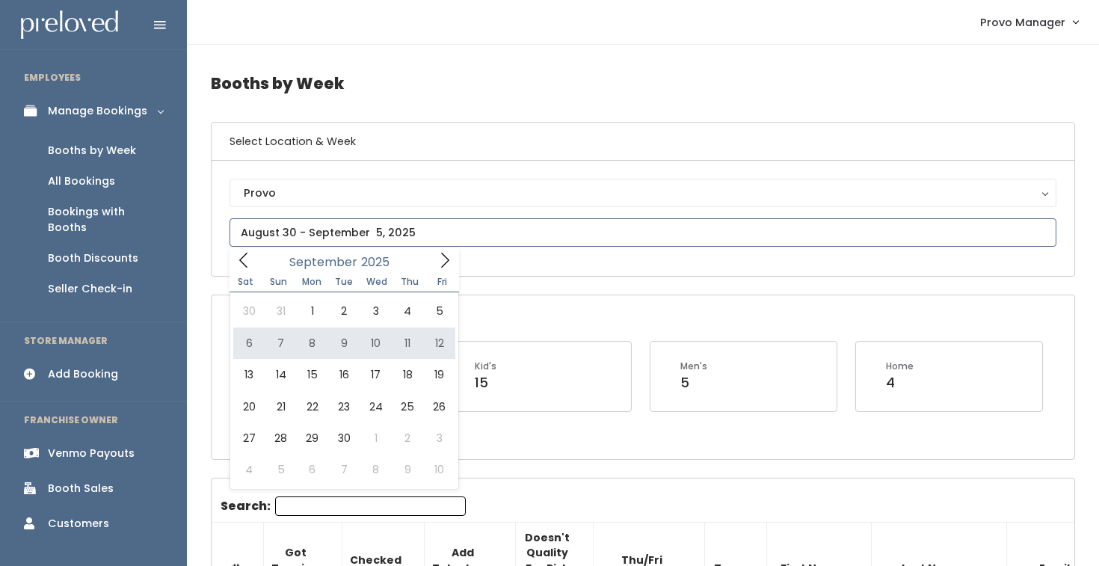
type input "[DATE] to [DATE]"
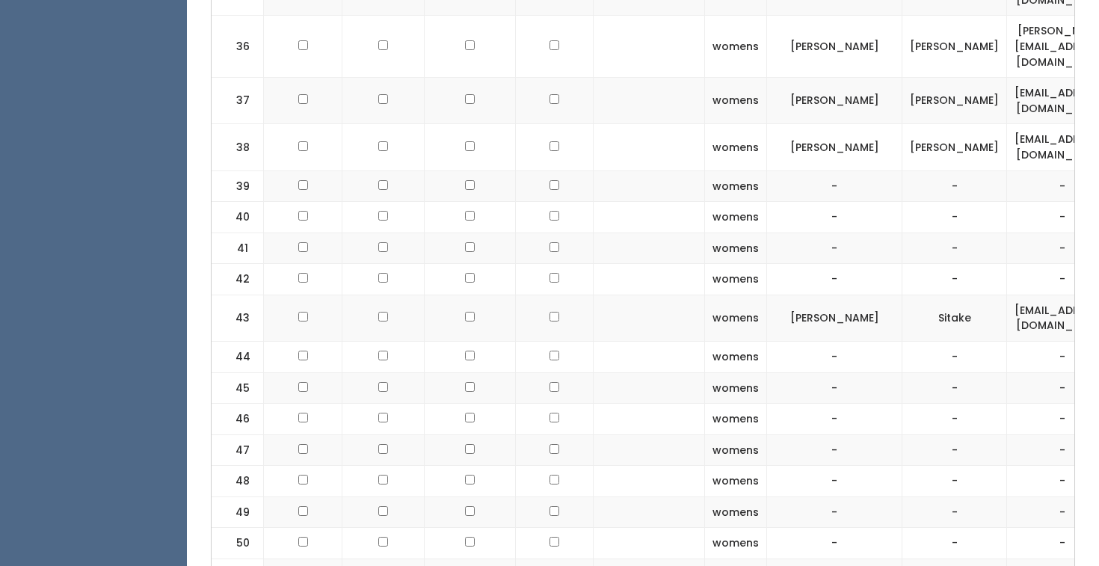
scroll to position [2107, 0]
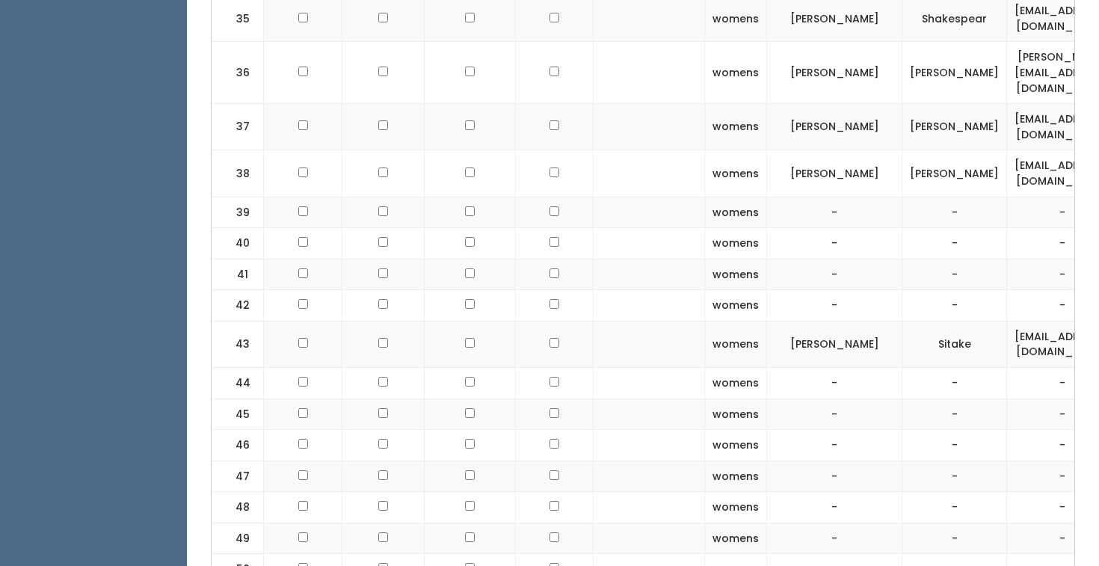
checkbox input "true"
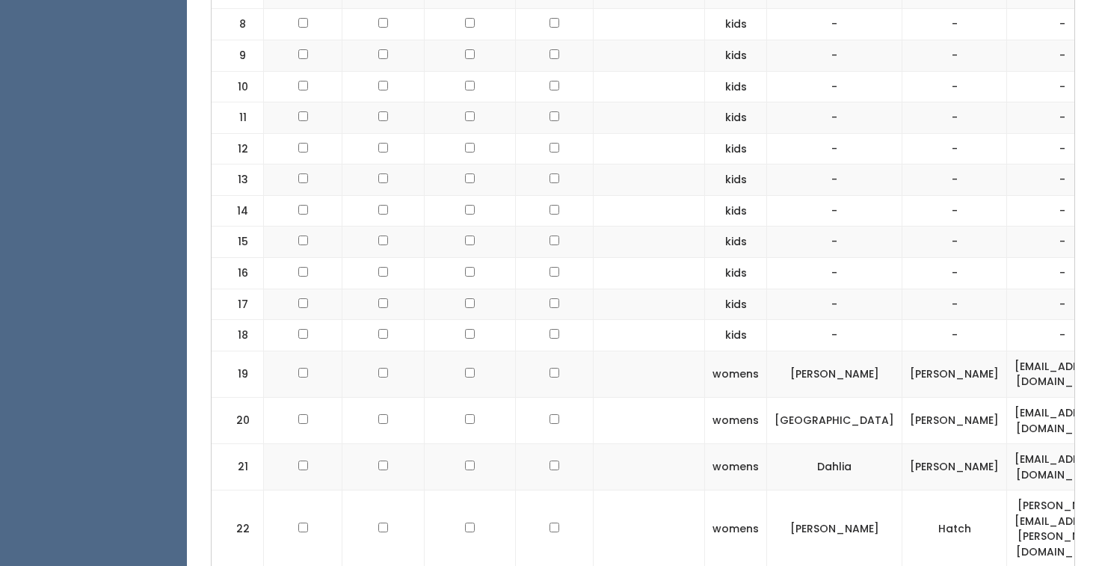
scroll to position [817, 0]
